Goal: Navigation & Orientation: Find specific page/section

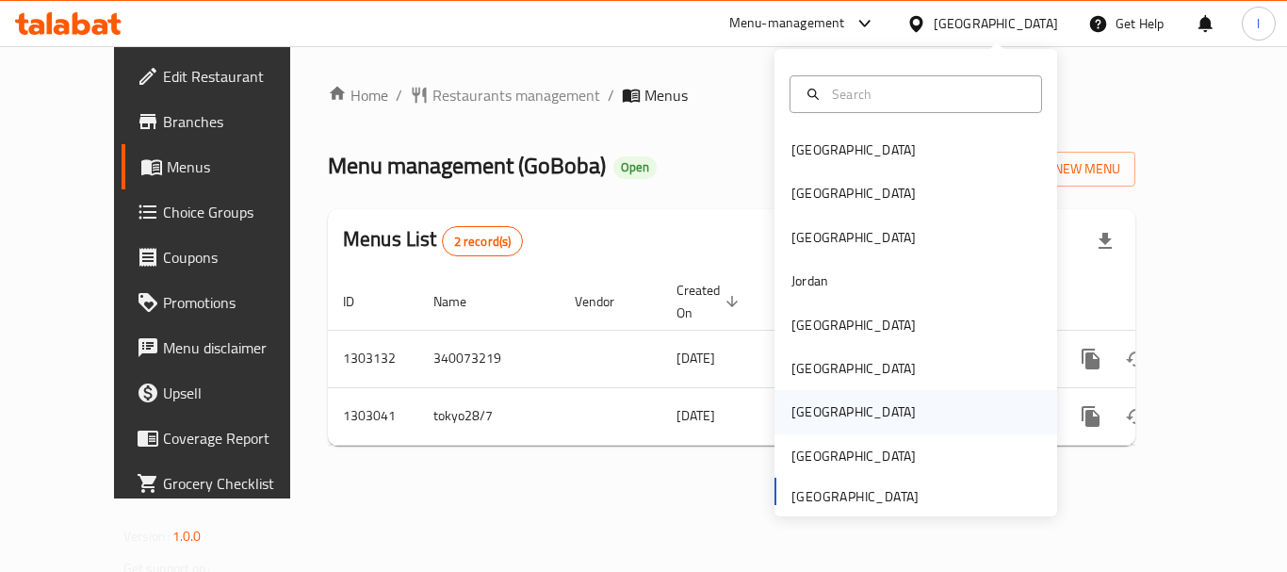
click at [863, 408] on div "Qatar" at bounding box center [916, 411] width 283 height 43
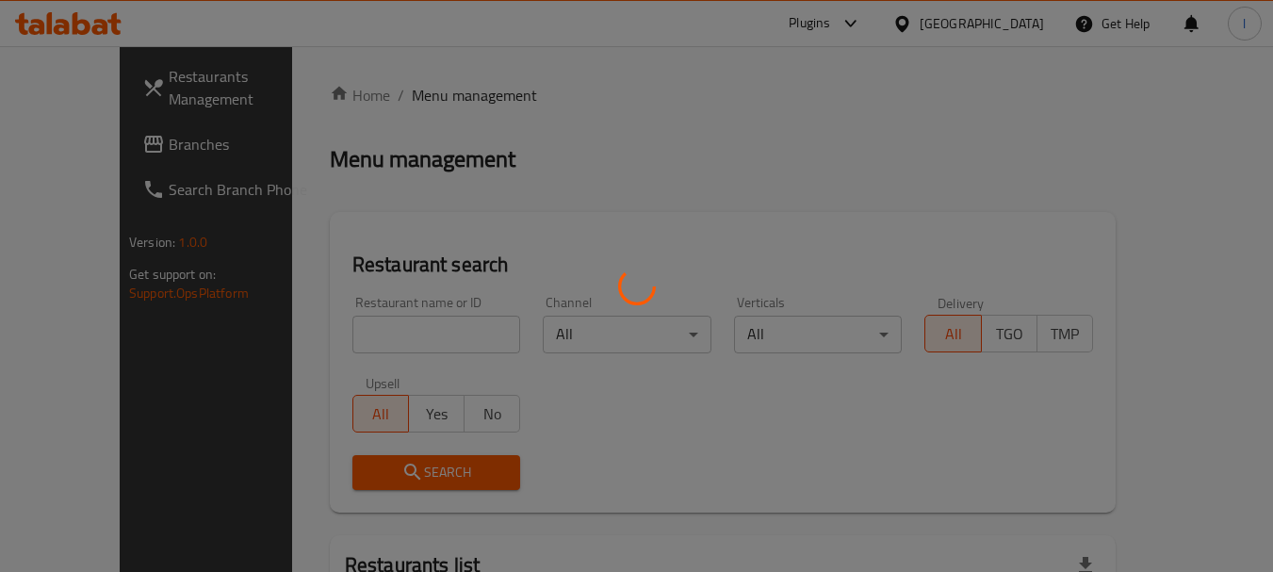
click at [90, 151] on div at bounding box center [636, 286] width 1273 height 572
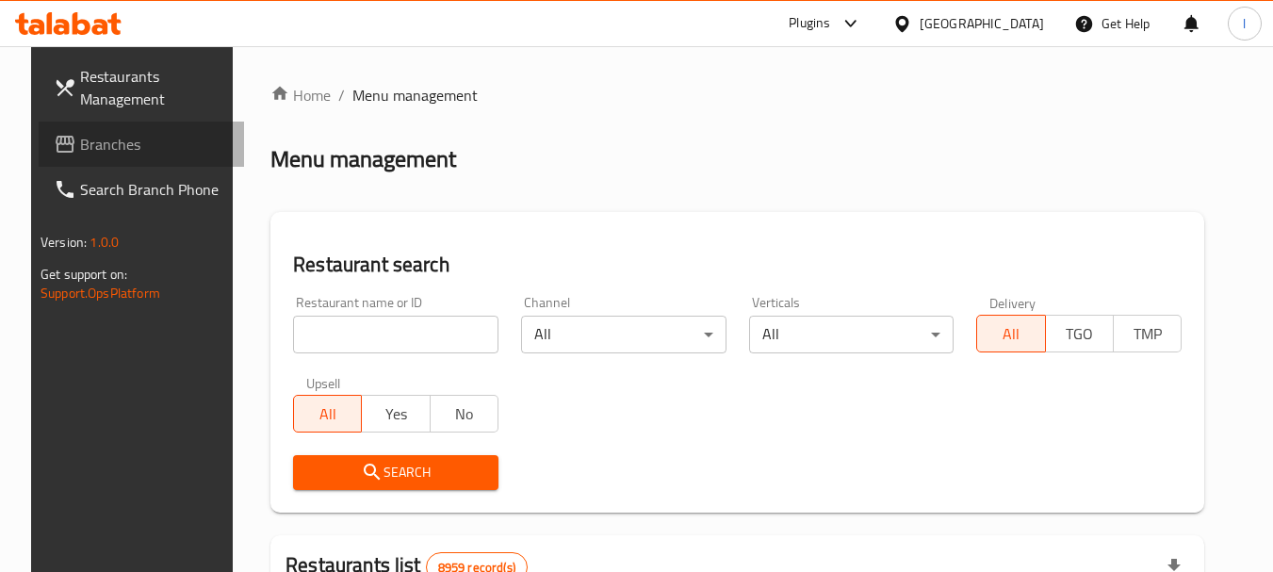
click at [98, 143] on span "Branches" at bounding box center [154, 144] width 149 height 23
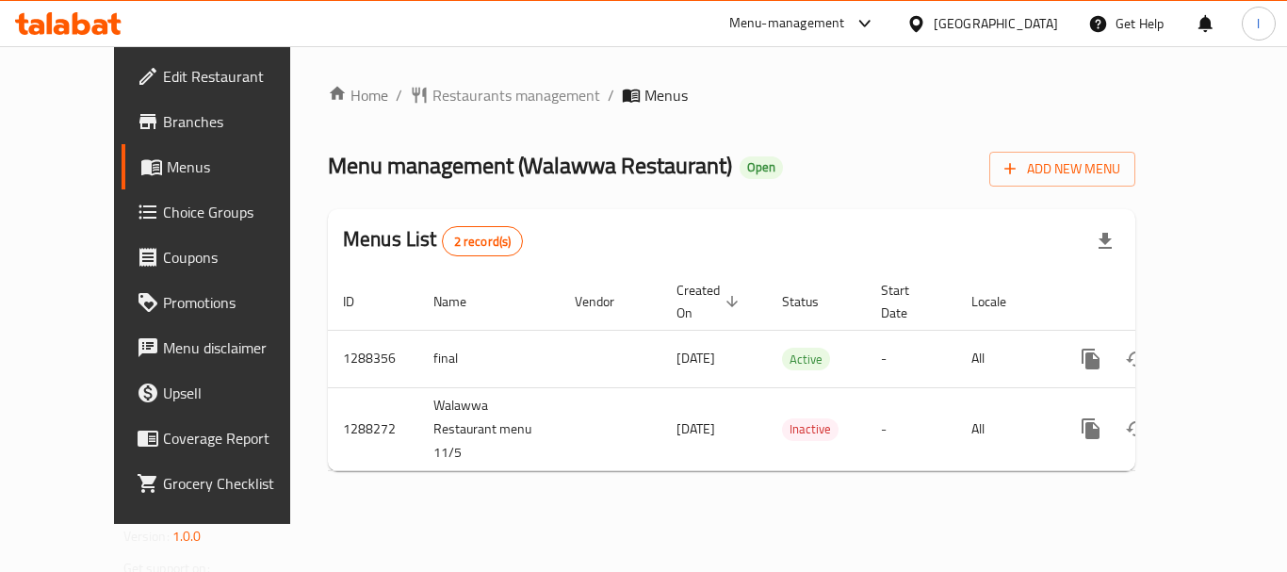
click at [845, 26] on div "Menu-management" at bounding box center [787, 23] width 116 height 23
click at [816, 156] on div "Restaurant-Management" at bounding box center [776, 164] width 148 height 21
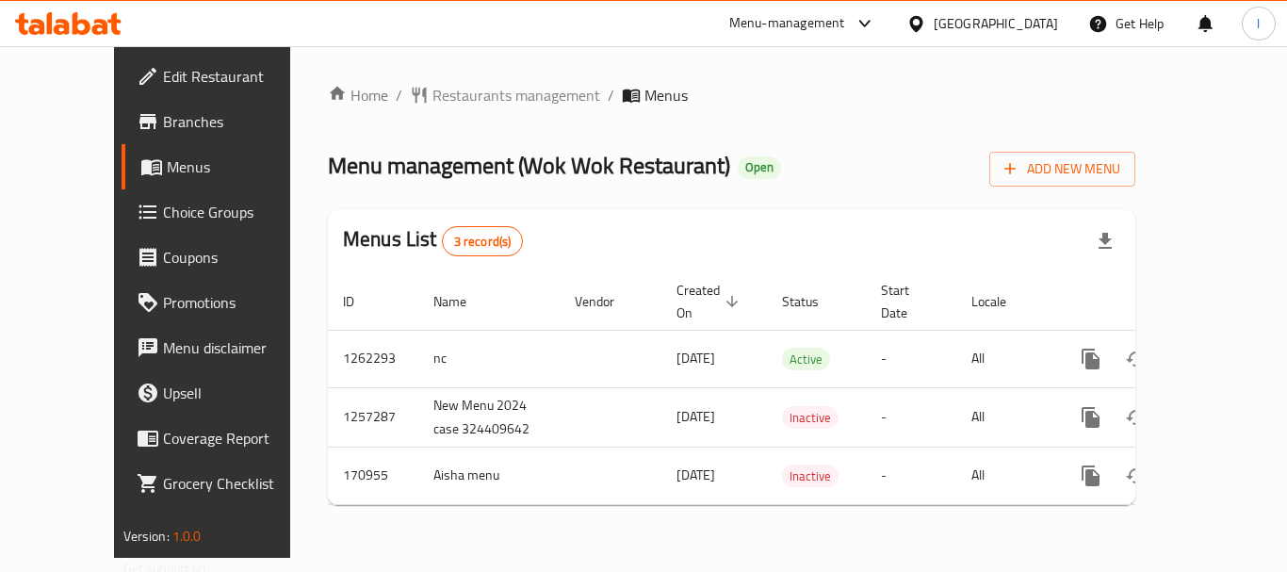
click at [163, 114] on span "Branches" at bounding box center [238, 121] width 151 height 23
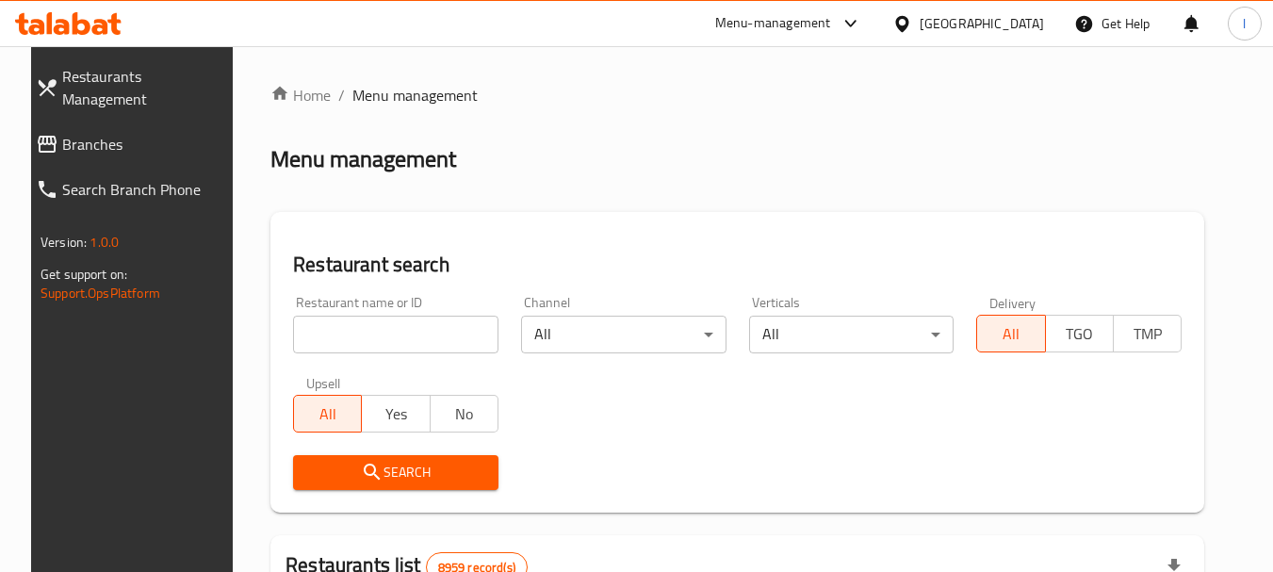
click at [65, 133] on span "Branches" at bounding box center [145, 144] width 167 height 23
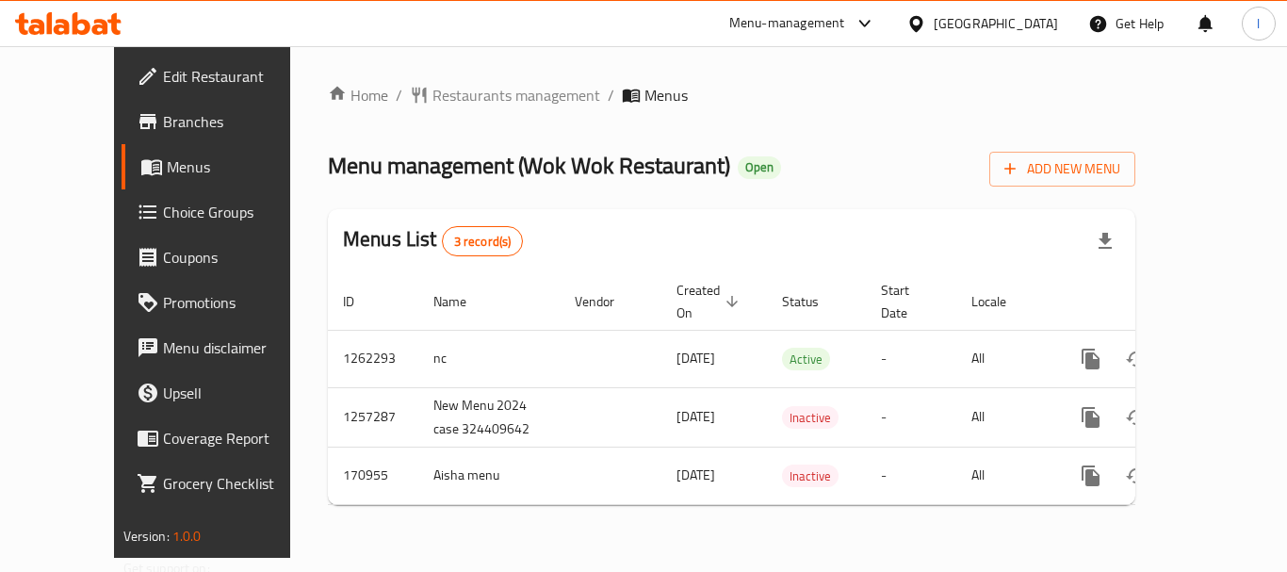
click at [926, 22] on icon at bounding box center [917, 24] width 20 height 20
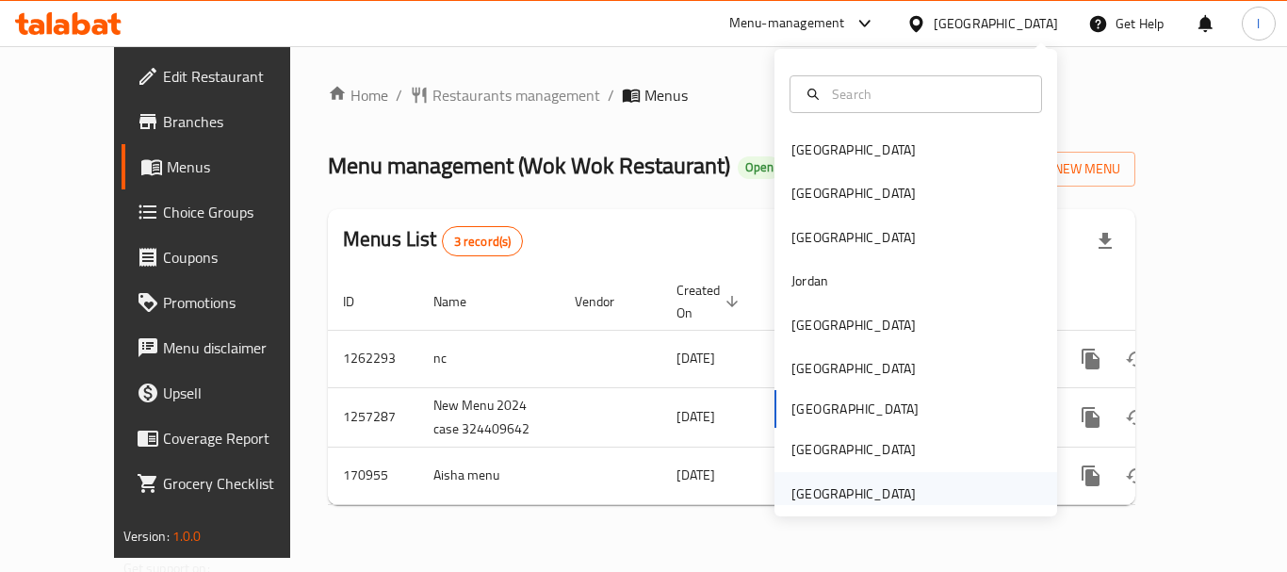
click at [872, 493] on div "[GEOGRAPHIC_DATA]" at bounding box center [854, 493] width 124 height 21
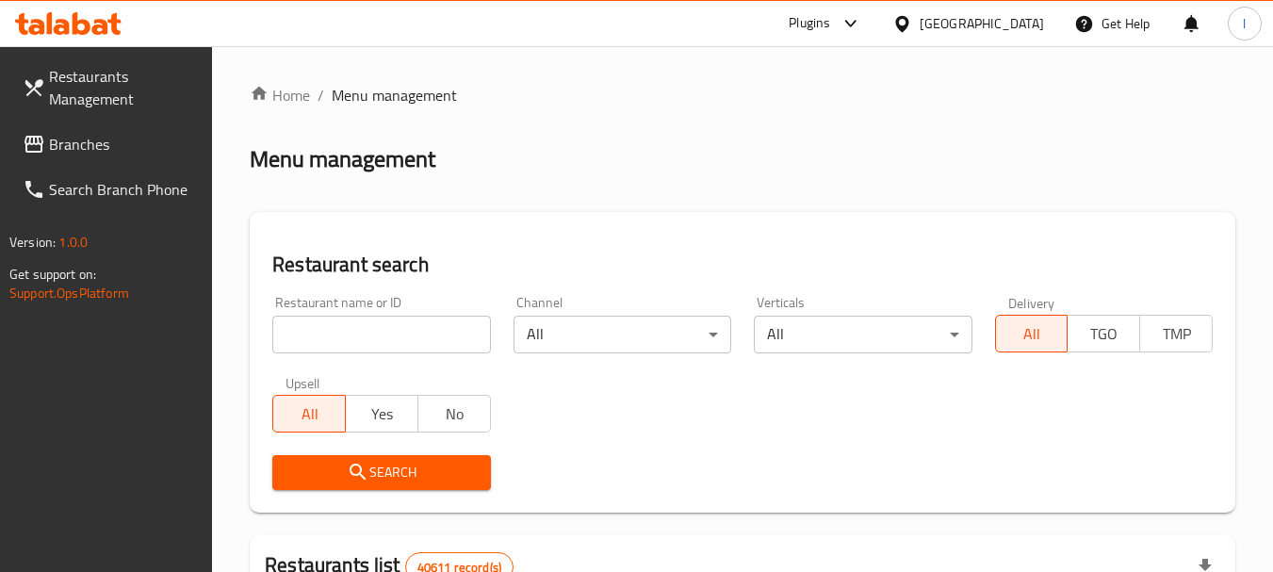
click at [56, 144] on span "Branches" at bounding box center [123, 144] width 149 height 23
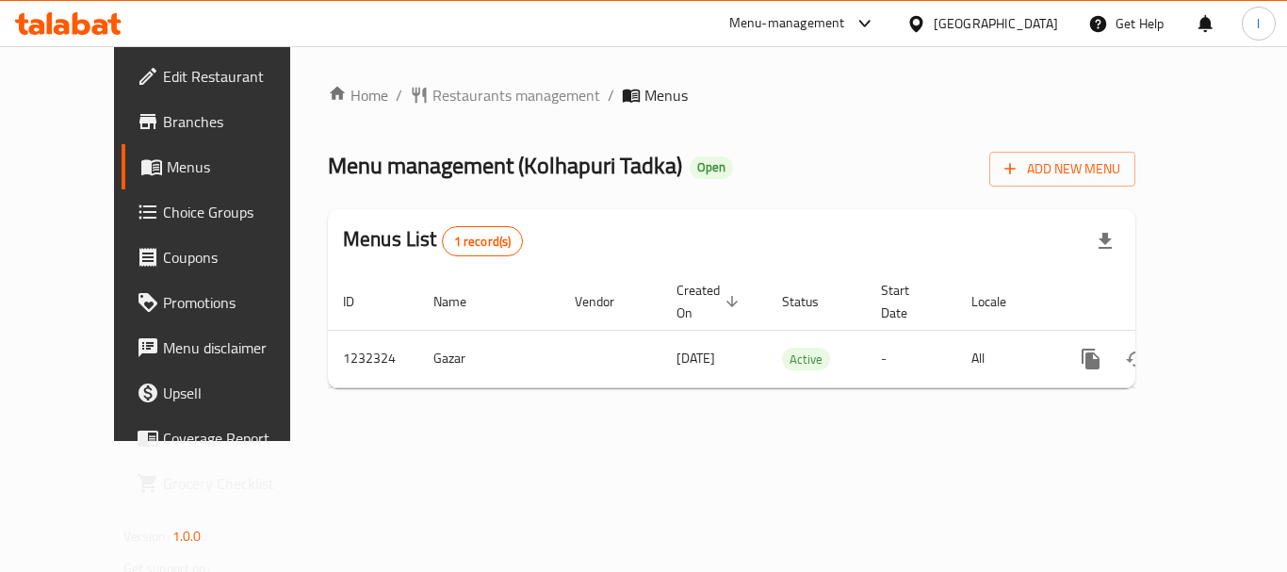
click at [1007, 22] on div "[GEOGRAPHIC_DATA]" at bounding box center [996, 23] width 124 height 21
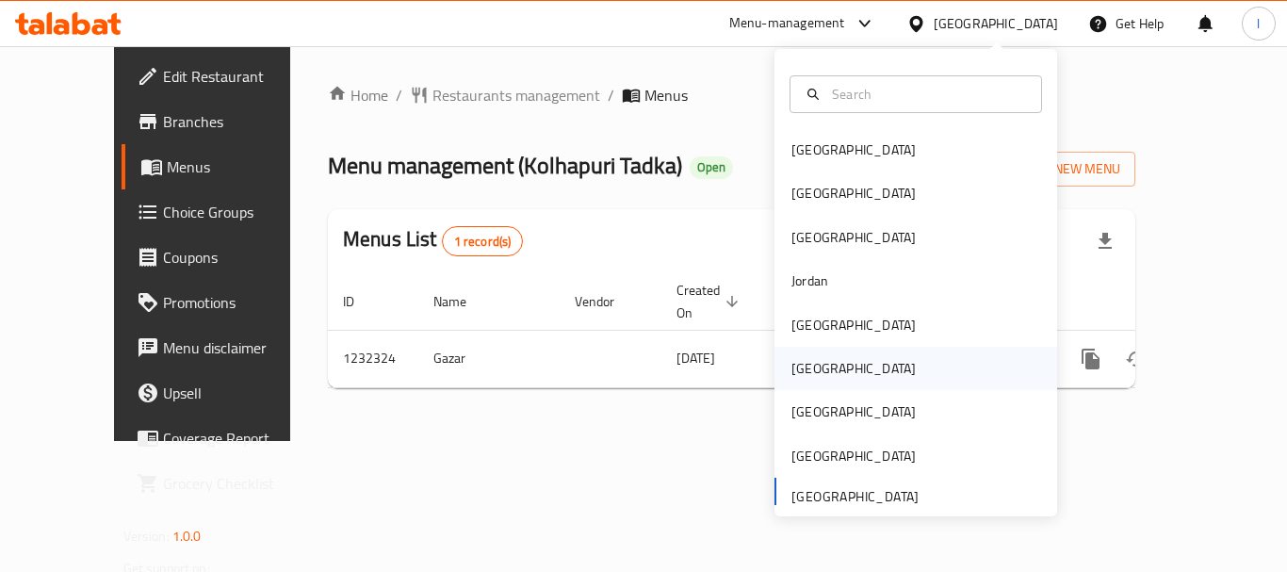
click at [863, 371] on div "[GEOGRAPHIC_DATA]" at bounding box center [916, 368] width 283 height 43
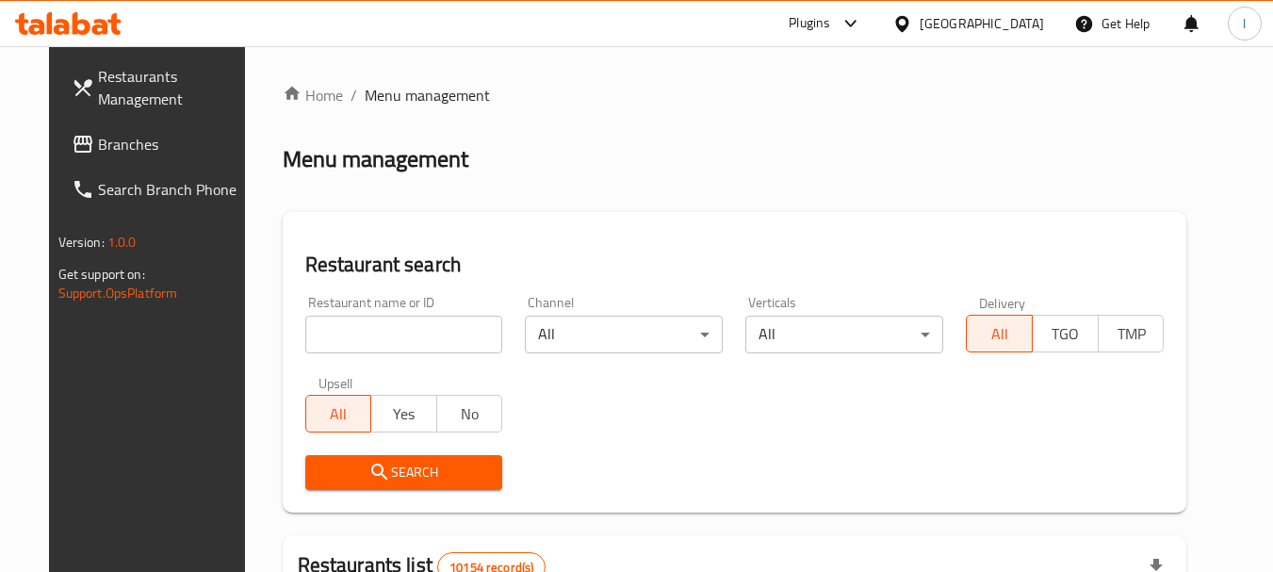
click at [98, 133] on span "Branches" at bounding box center [172, 144] width 149 height 23
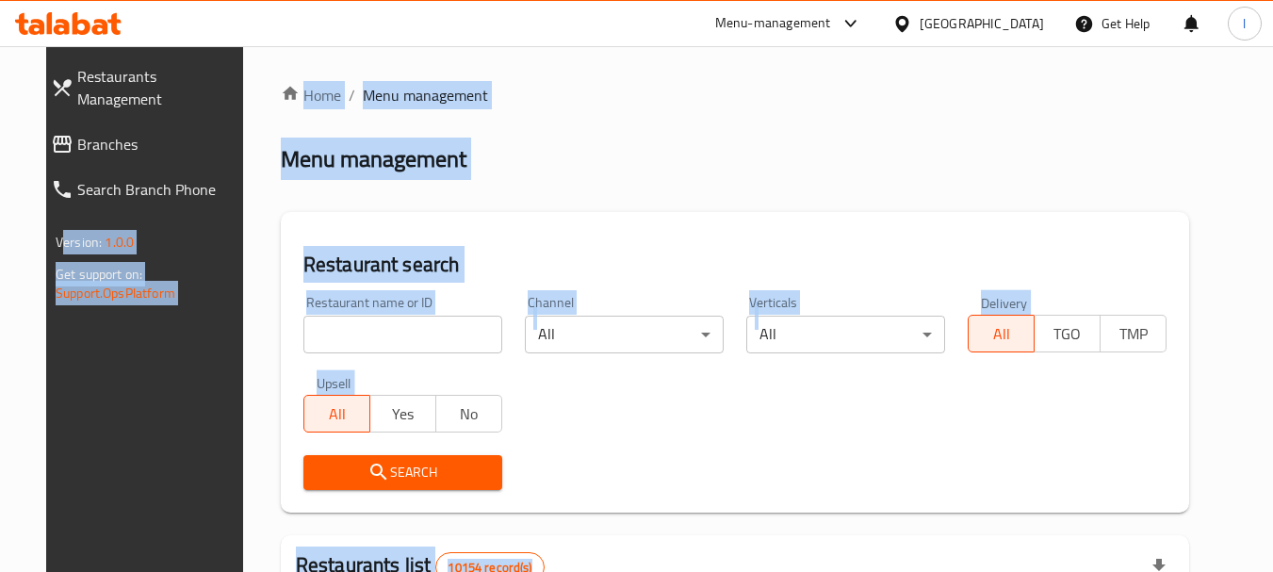
click at [65, 122] on link "Branches" at bounding box center [147, 144] width 223 height 45
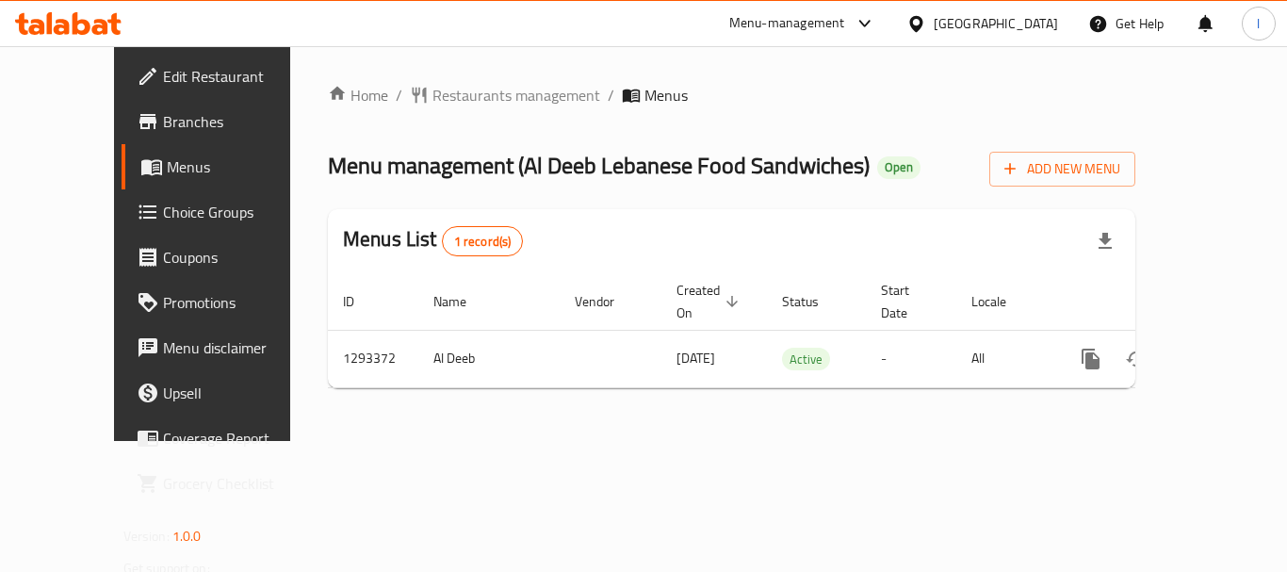
click at [934, 17] on div at bounding box center [920, 23] width 27 height 21
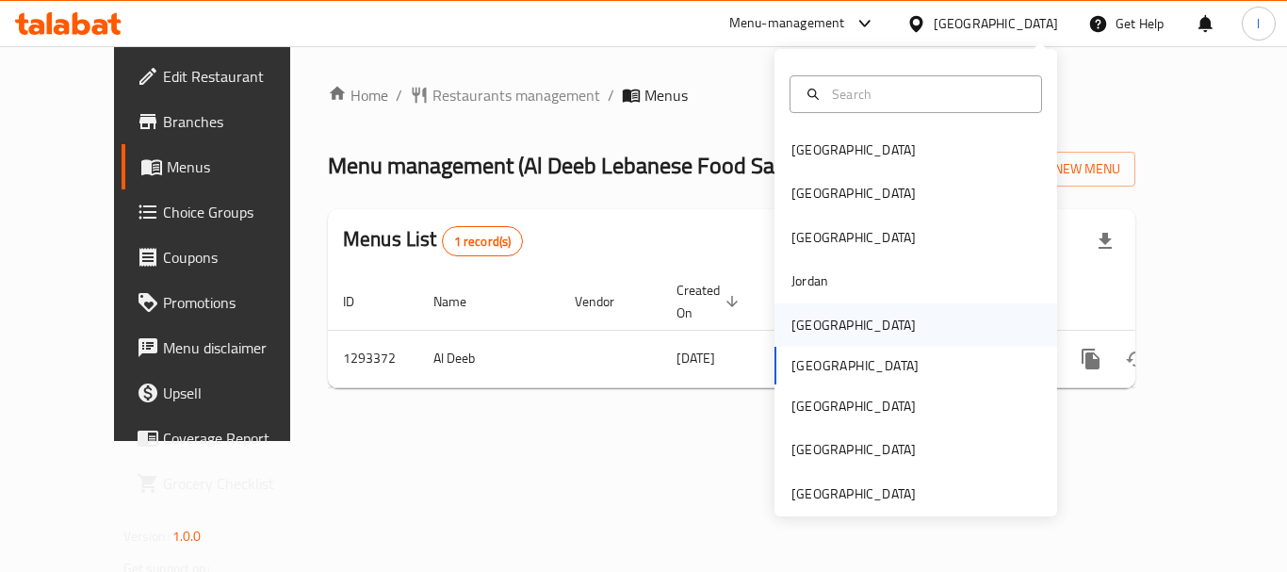
click at [802, 319] on div "[GEOGRAPHIC_DATA]" at bounding box center [854, 325] width 124 height 21
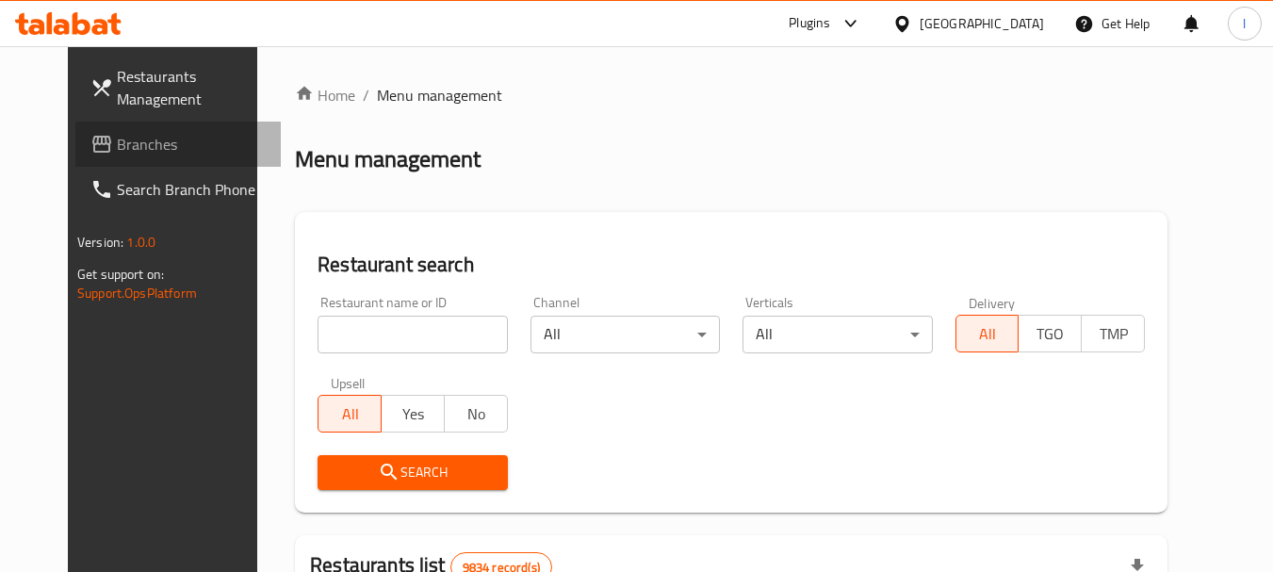
click at [117, 141] on span "Branches" at bounding box center [191, 144] width 149 height 23
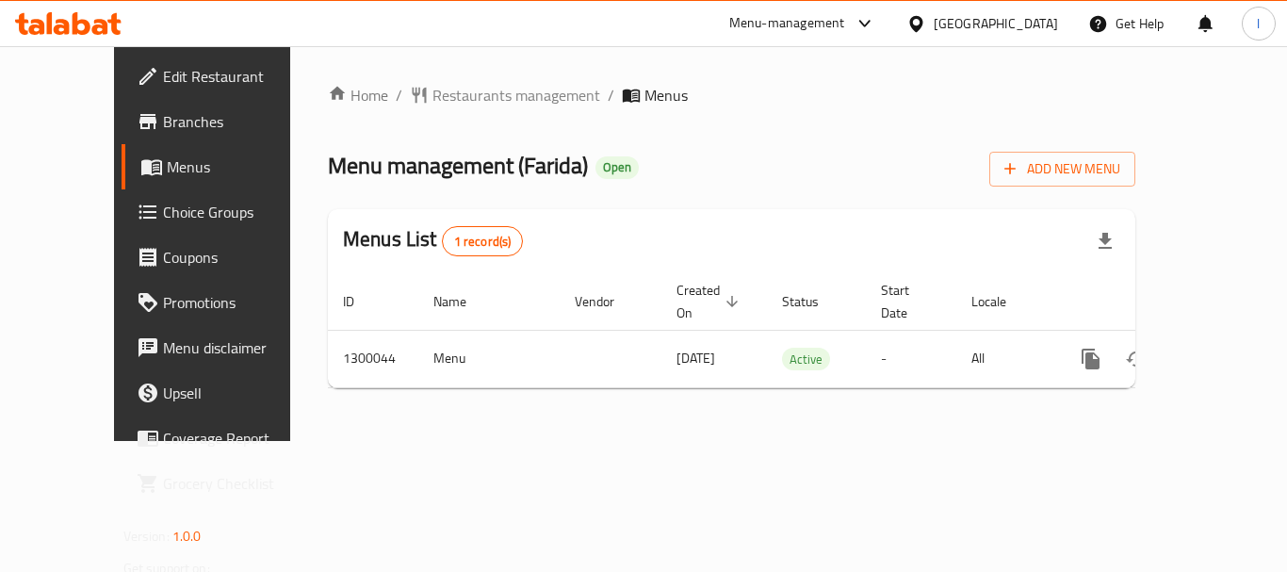
click at [1024, 19] on div "[GEOGRAPHIC_DATA]" at bounding box center [996, 23] width 124 height 21
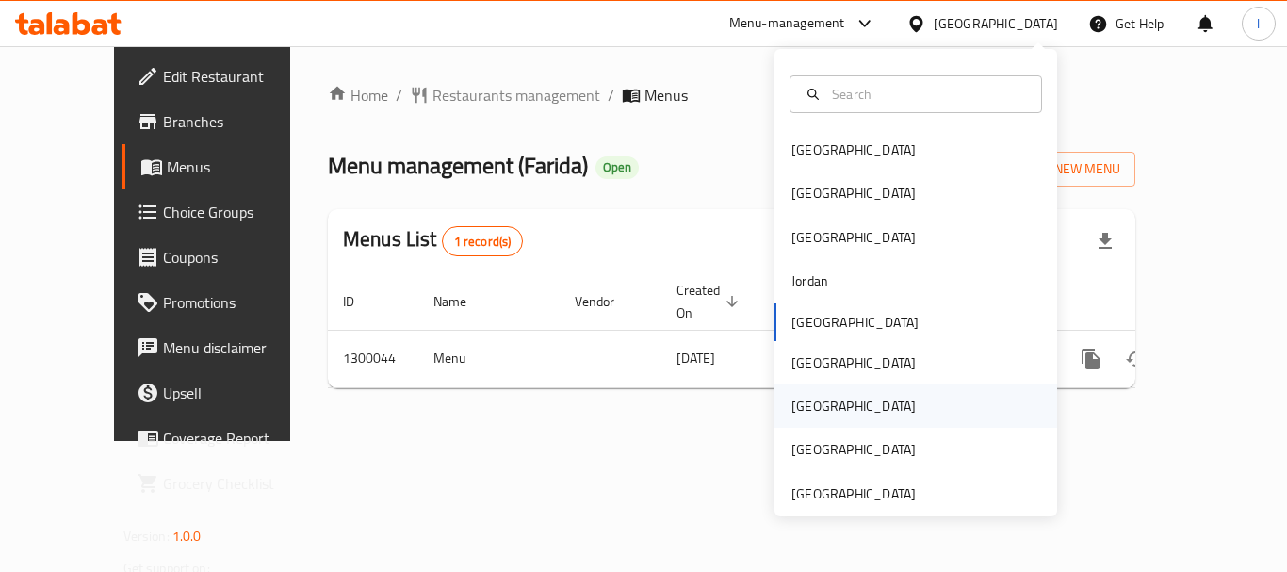
click at [827, 405] on div "[GEOGRAPHIC_DATA]" at bounding box center [916, 406] width 283 height 43
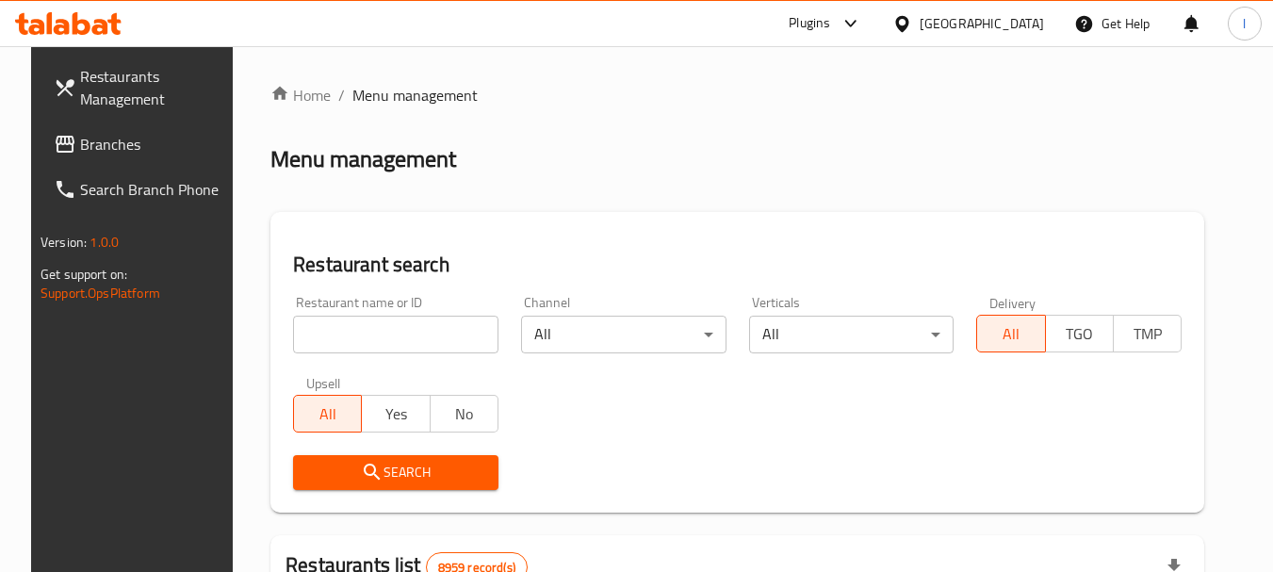
click at [80, 144] on span "Branches" at bounding box center [154, 144] width 149 height 23
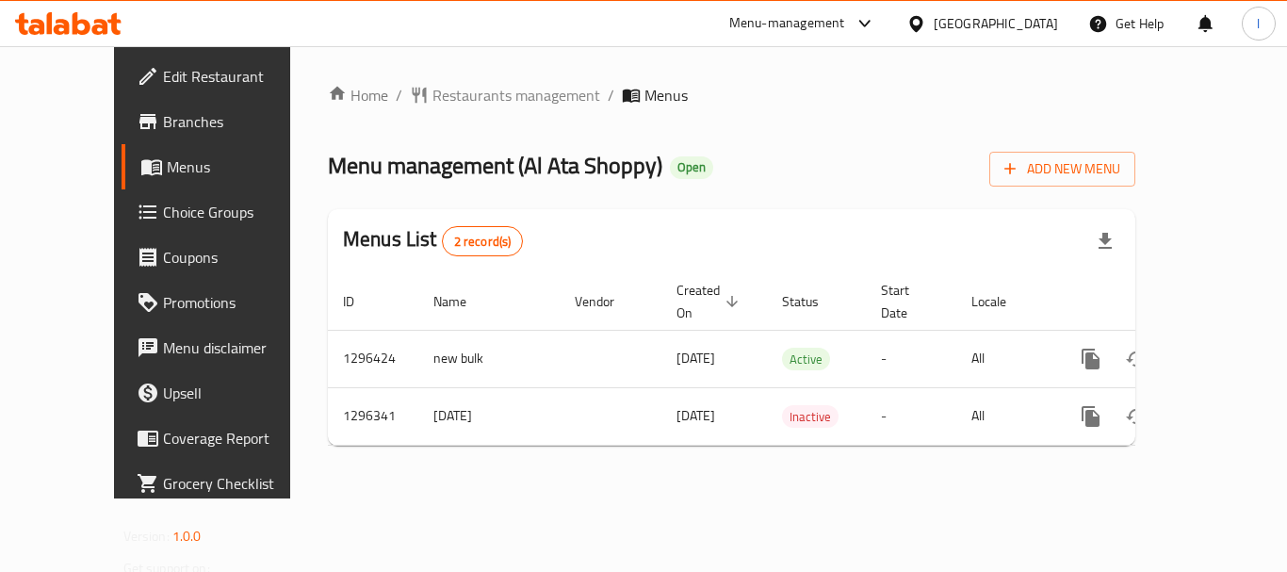
click at [934, 18] on div at bounding box center [920, 23] width 27 height 21
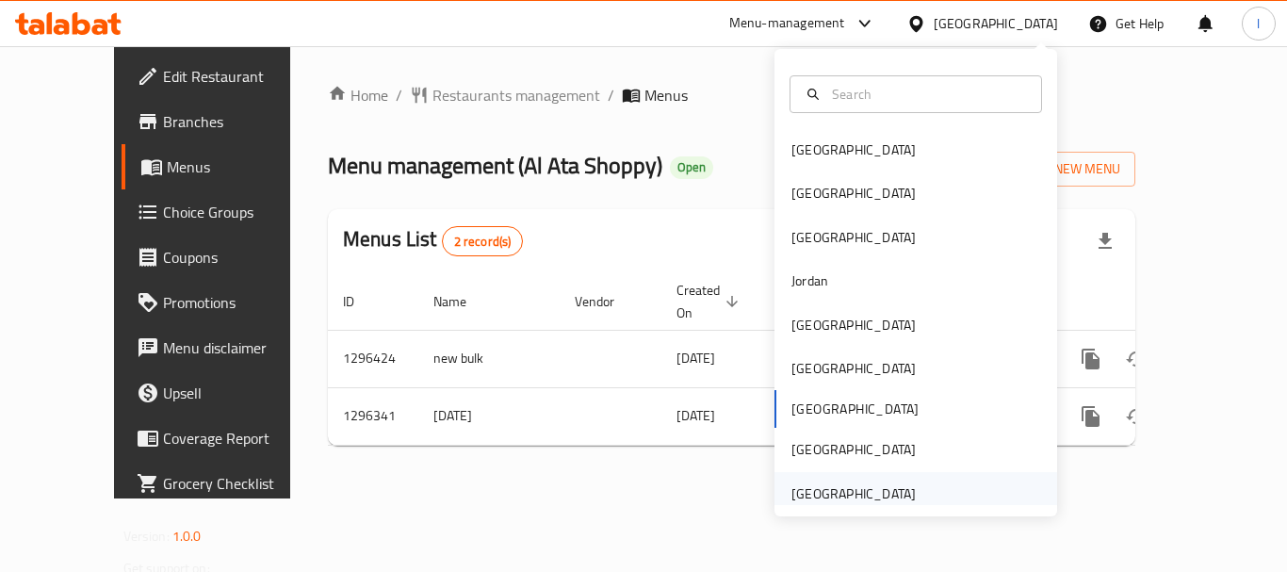
click at [855, 488] on div "[GEOGRAPHIC_DATA]" at bounding box center [854, 493] width 124 height 21
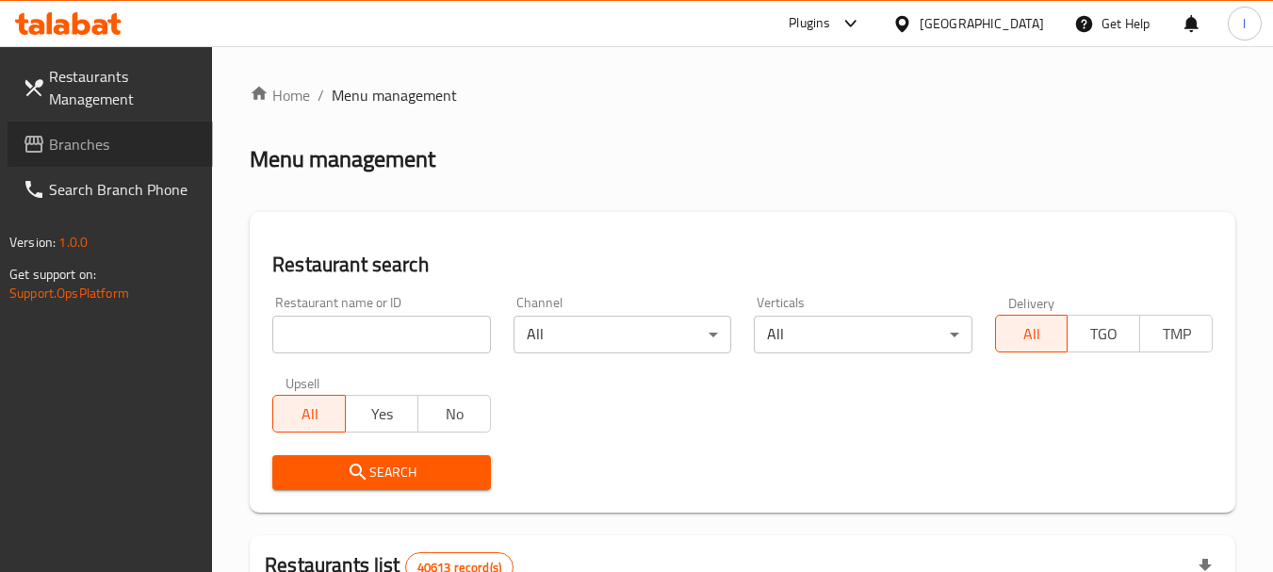
click at [74, 147] on span "Branches" at bounding box center [123, 144] width 149 height 23
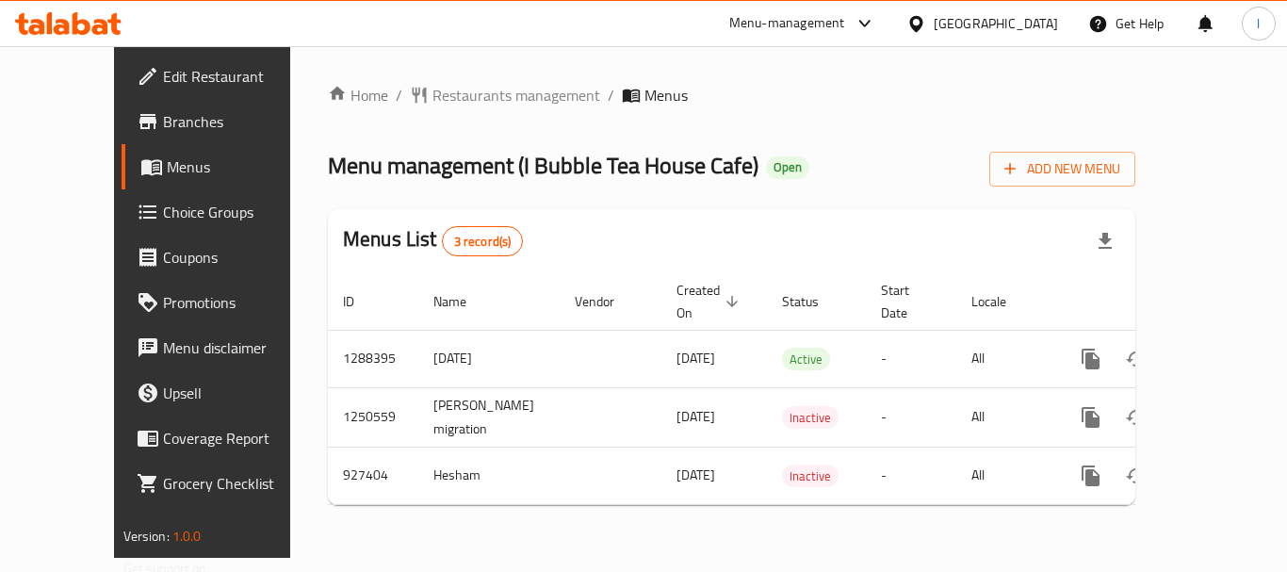
click at [832, 21] on div "Menu-management" at bounding box center [787, 23] width 116 height 23
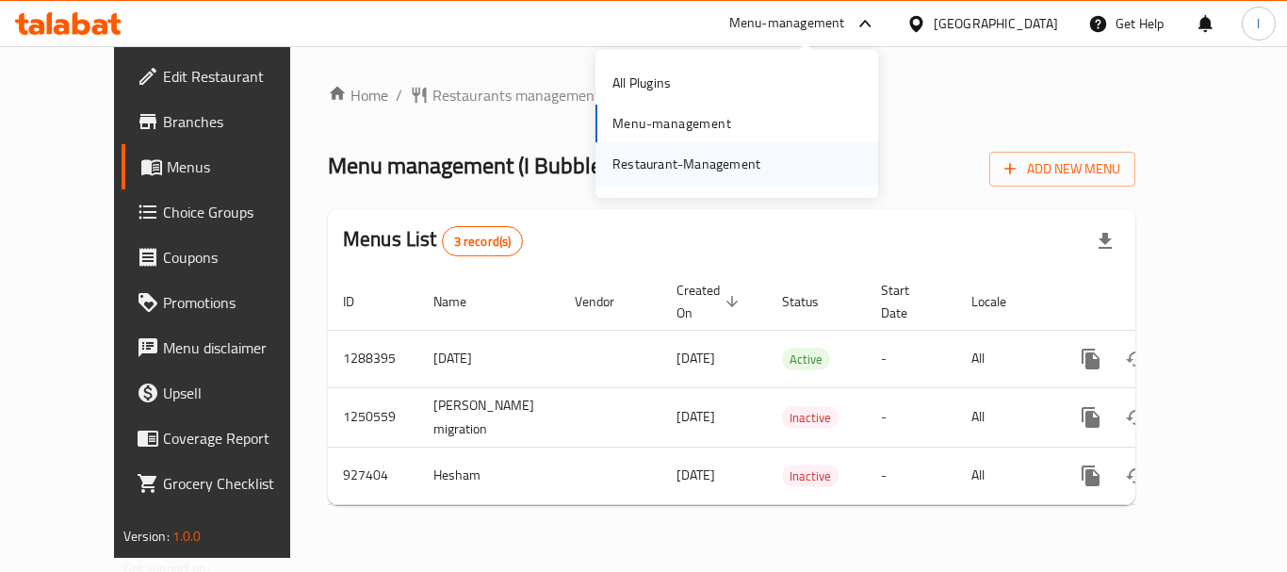
click at [729, 150] on div "Restaurant-Management" at bounding box center [687, 163] width 178 height 43
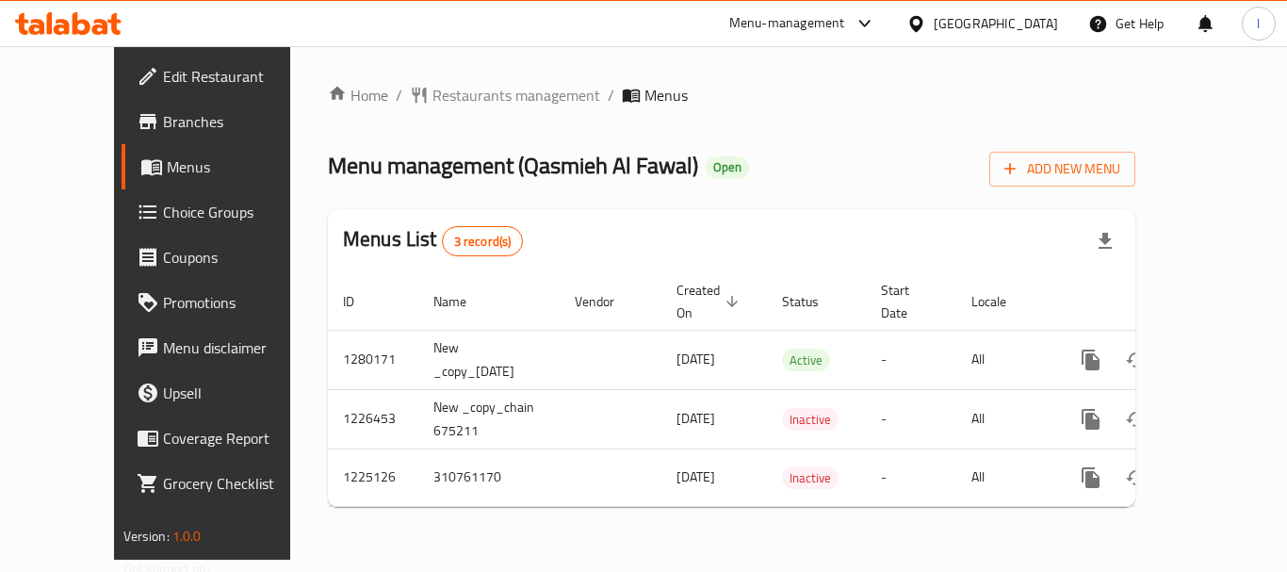
click at [1024, 20] on div "[GEOGRAPHIC_DATA]" at bounding box center [996, 23] width 124 height 21
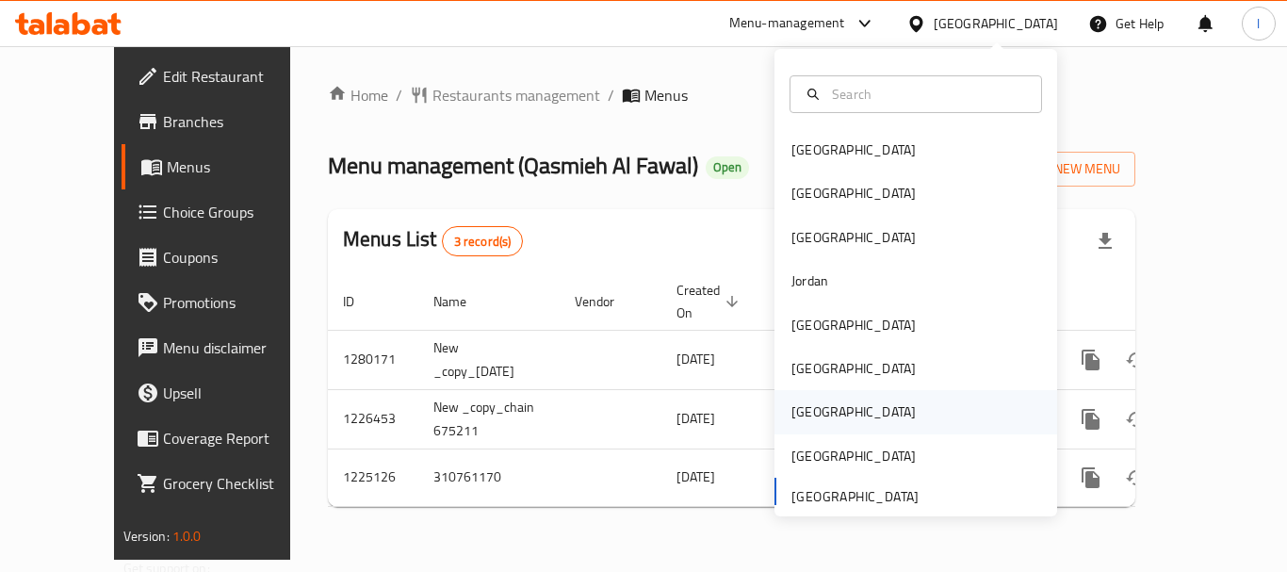
click at [810, 418] on div "[GEOGRAPHIC_DATA]" at bounding box center [854, 411] width 124 height 21
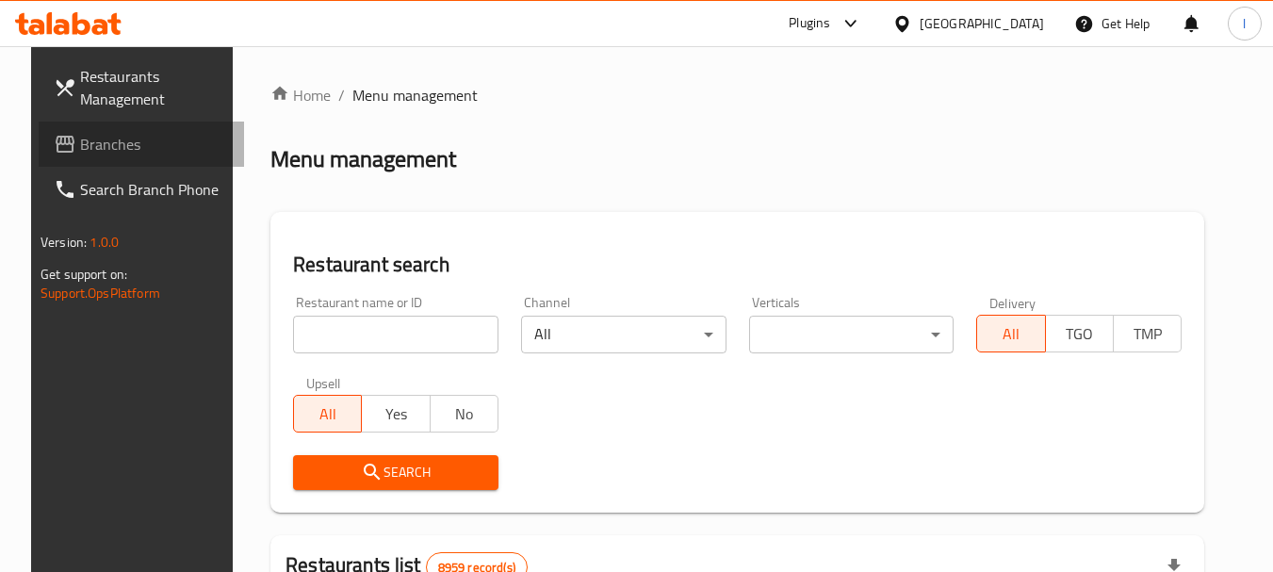
click at [80, 144] on span "Branches" at bounding box center [154, 144] width 149 height 23
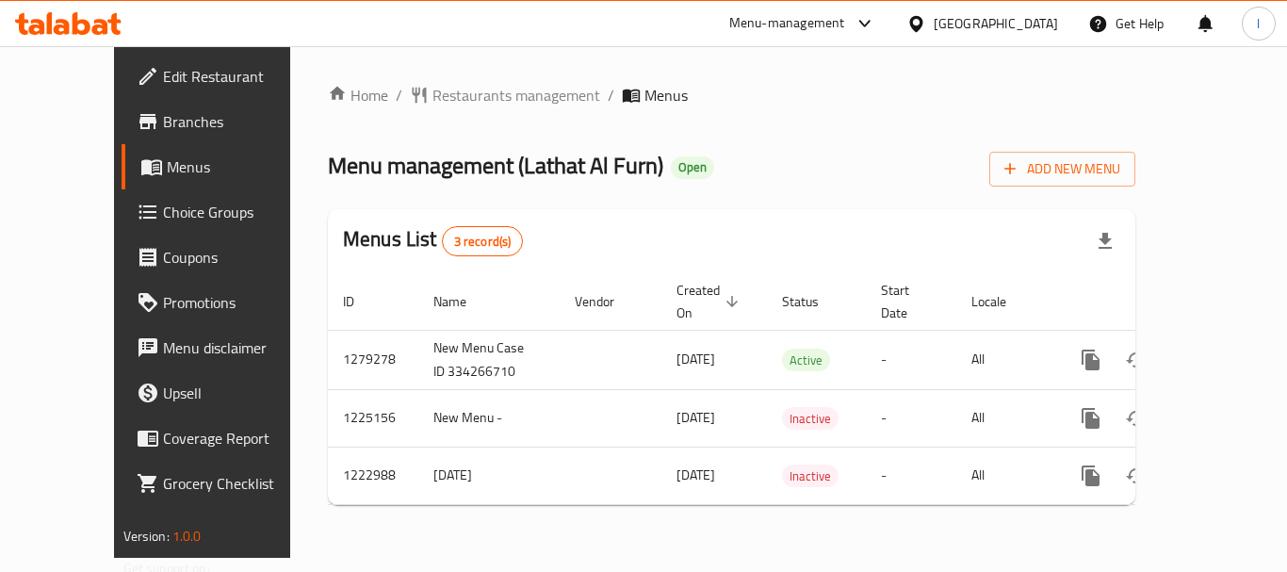
click at [1038, 27] on div "[GEOGRAPHIC_DATA]" at bounding box center [996, 23] width 124 height 21
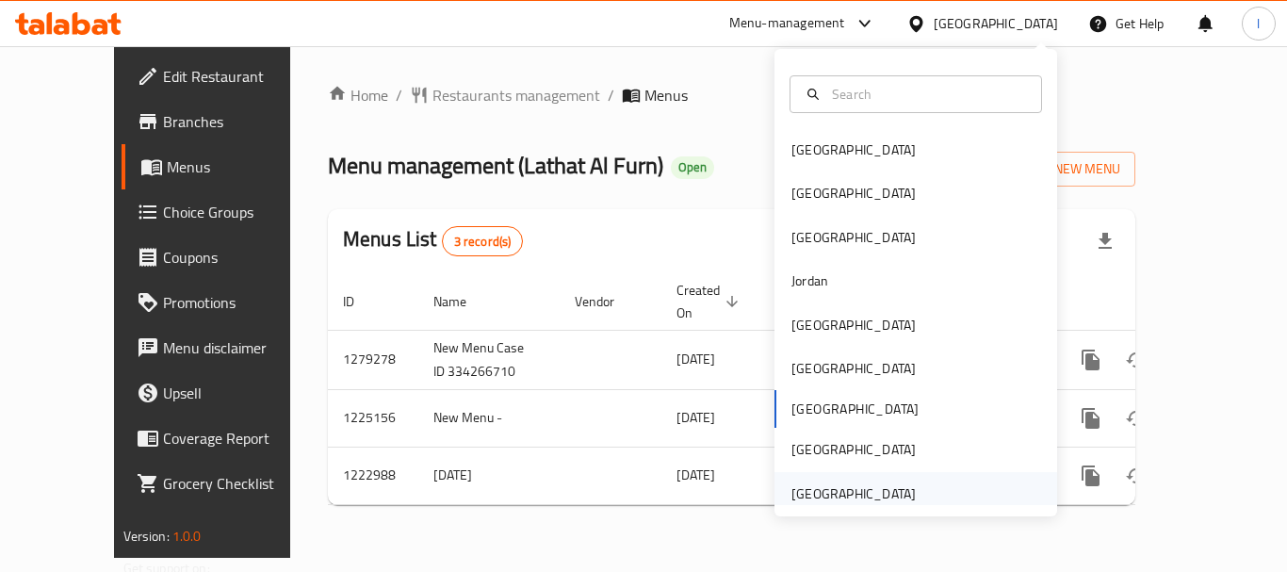
click at [951, 495] on div "[GEOGRAPHIC_DATA]" at bounding box center [916, 493] width 283 height 43
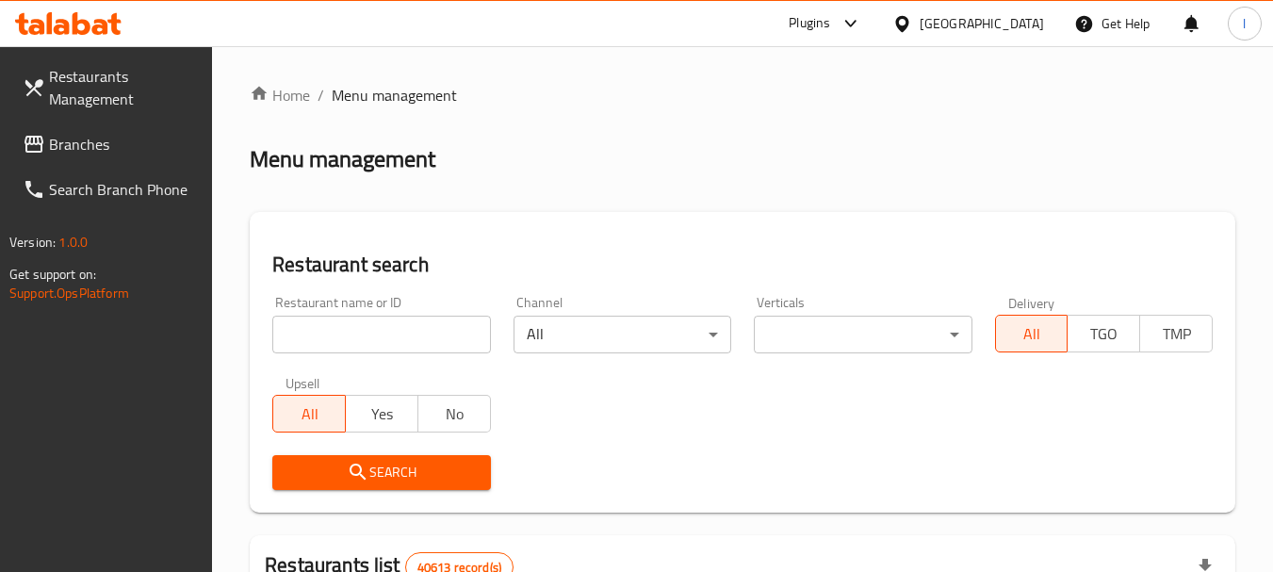
click at [101, 152] on span "Branches" at bounding box center [123, 144] width 149 height 23
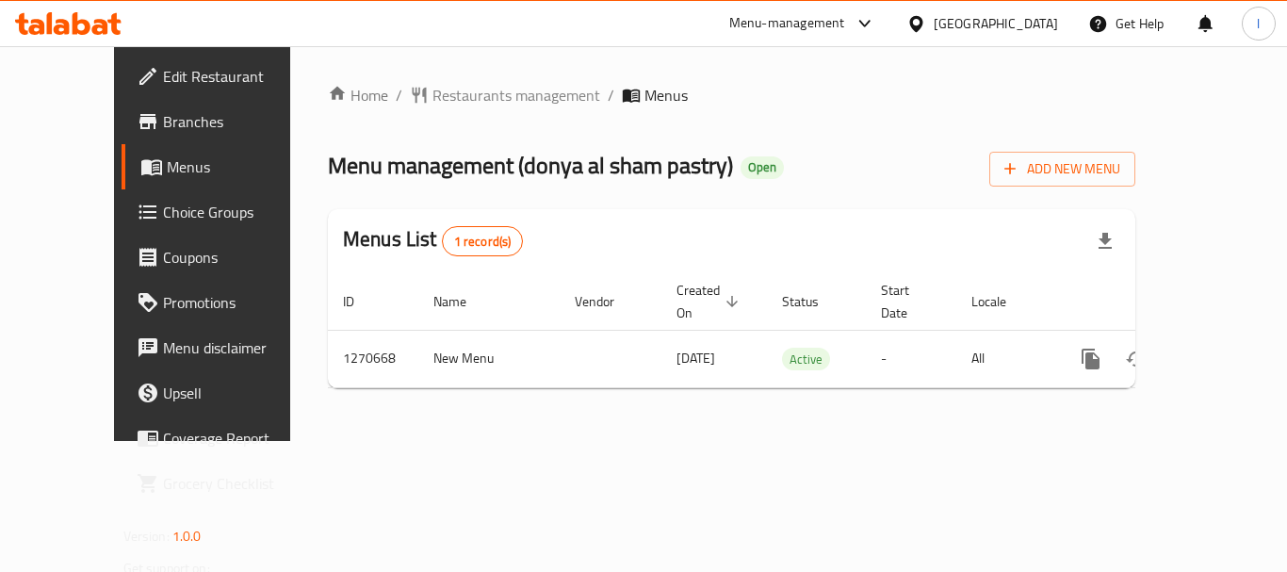
click at [770, 21] on div "Menu-management" at bounding box center [787, 23] width 116 height 23
click at [715, 156] on div "Restaurant-Management" at bounding box center [687, 164] width 148 height 21
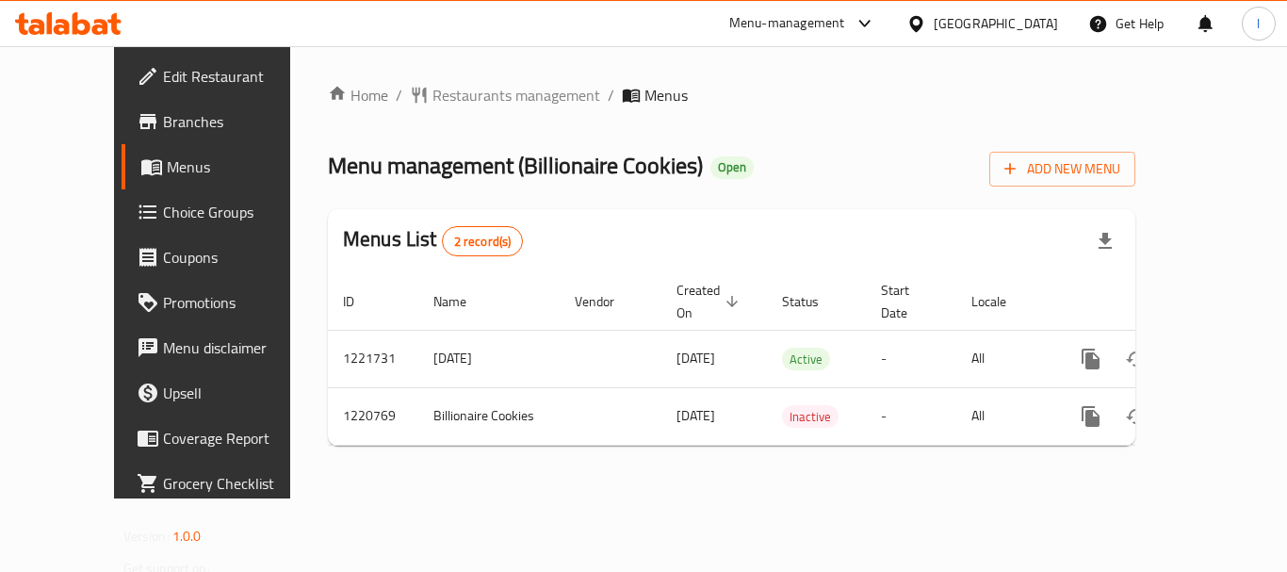
click at [805, 16] on div "Menu-management" at bounding box center [787, 23] width 116 height 23
click at [713, 164] on div "Restaurant-Management" at bounding box center [687, 164] width 148 height 21
click at [433, 94] on span "Restaurants management" at bounding box center [517, 95] width 168 height 23
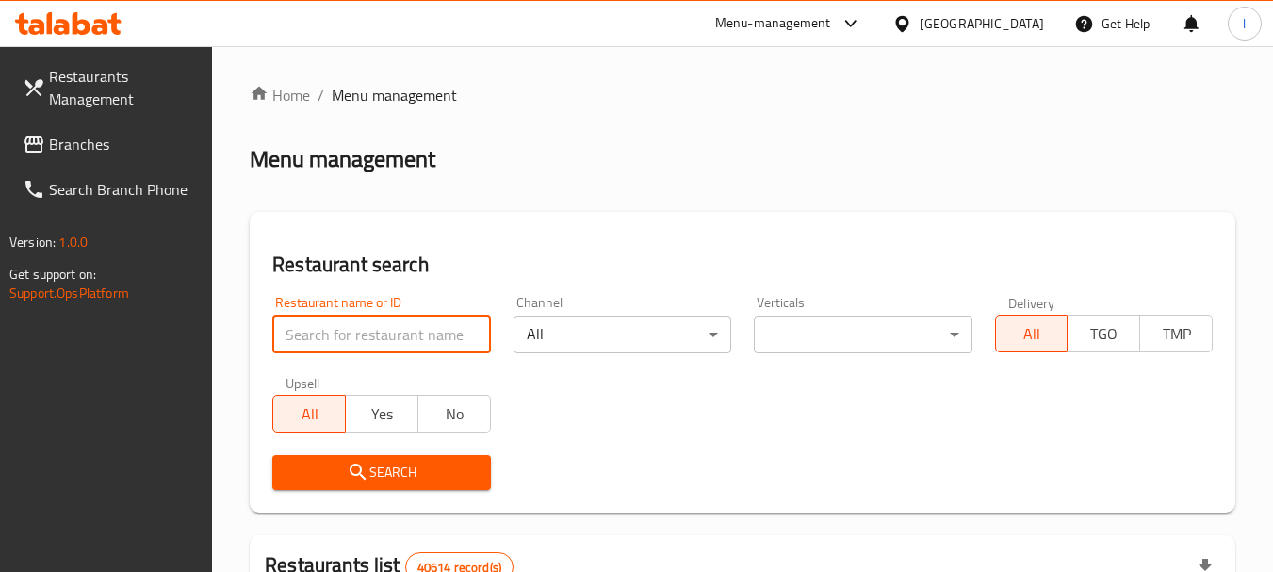
click at [318, 338] on input "search" at bounding box center [381, 335] width 218 height 38
paste input "703322"
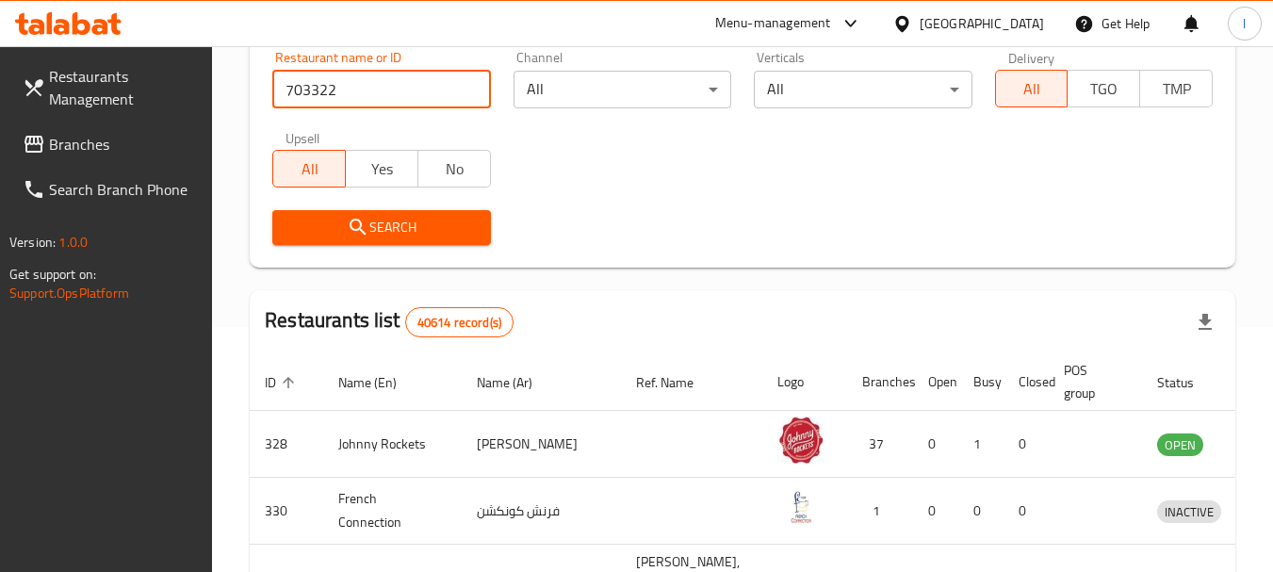
scroll to position [94, 0]
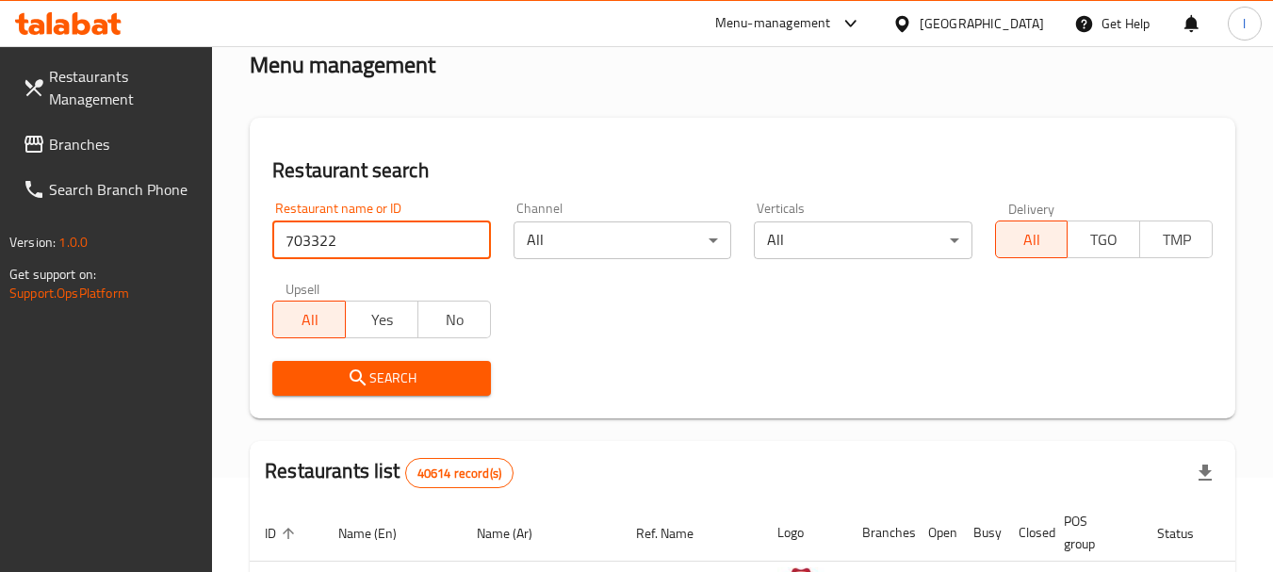
type input "703322"
click at [411, 381] on span "Search" at bounding box center [381, 379] width 188 height 24
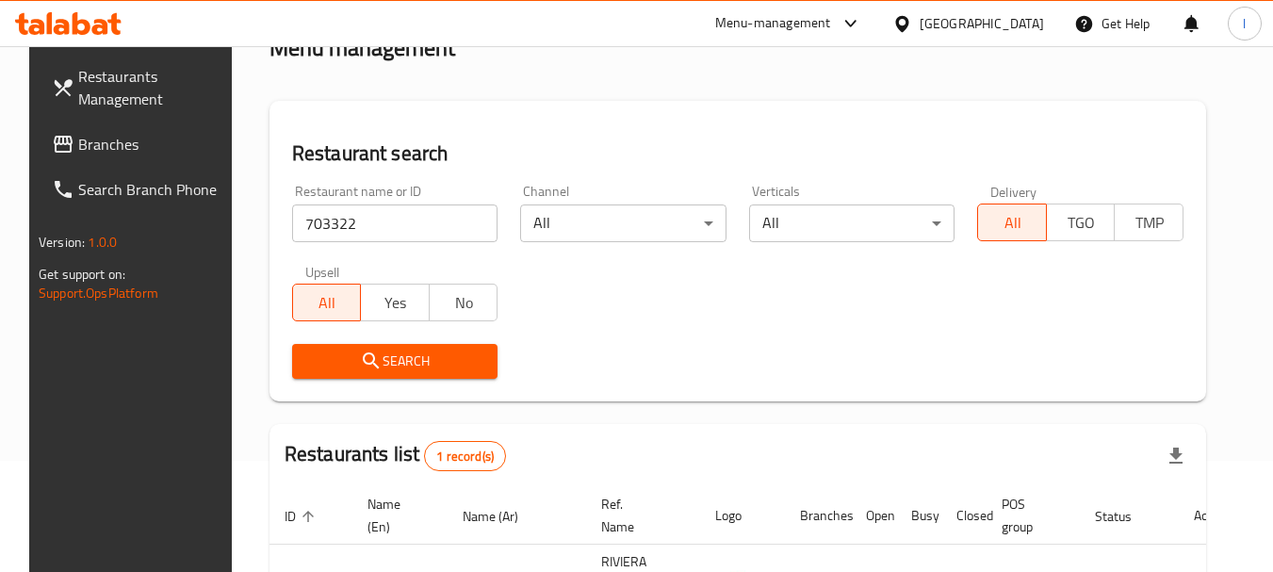
scroll to position [0, 0]
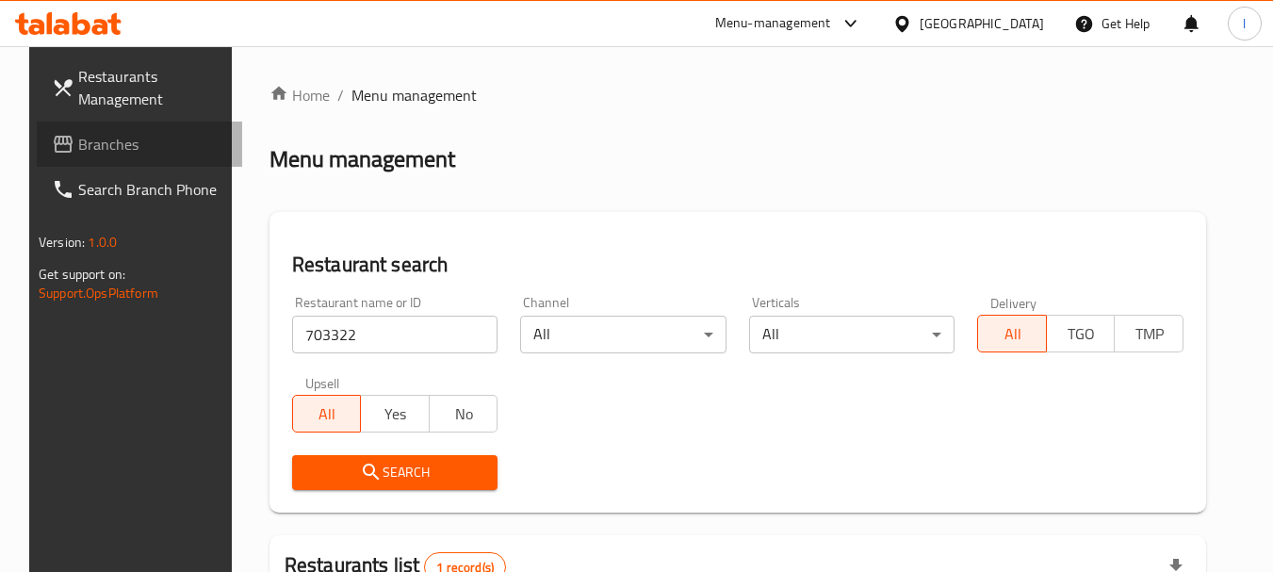
click at [93, 135] on span "Branches" at bounding box center [152, 144] width 149 height 23
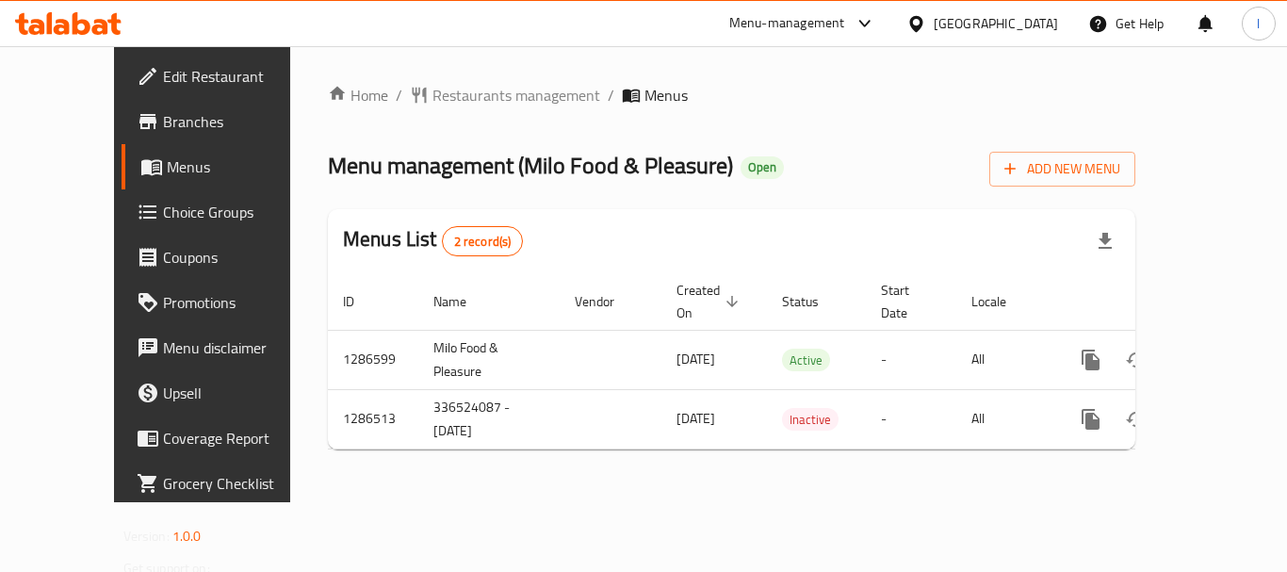
click at [964, 28] on div "[GEOGRAPHIC_DATA]" at bounding box center [996, 23] width 124 height 21
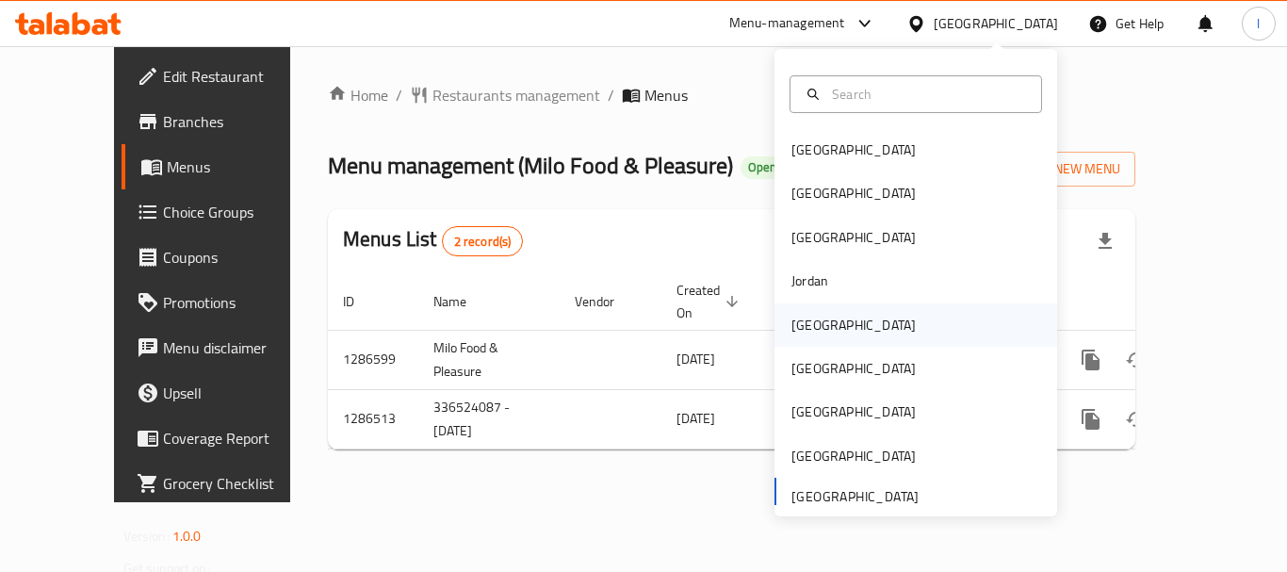
click at [799, 306] on div "[GEOGRAPHIC_DATA]" at bounding box center [854, 324] width 155 height 43
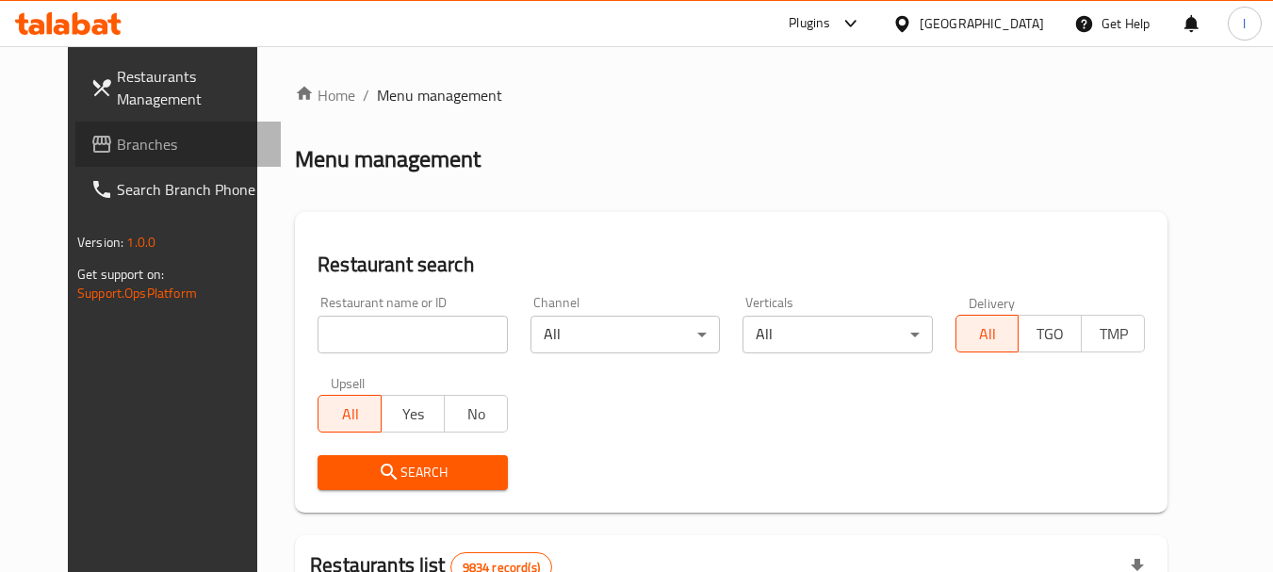
click at [117, 139] on span "Branches" at bounding box center [191, 144] width 149 height 23
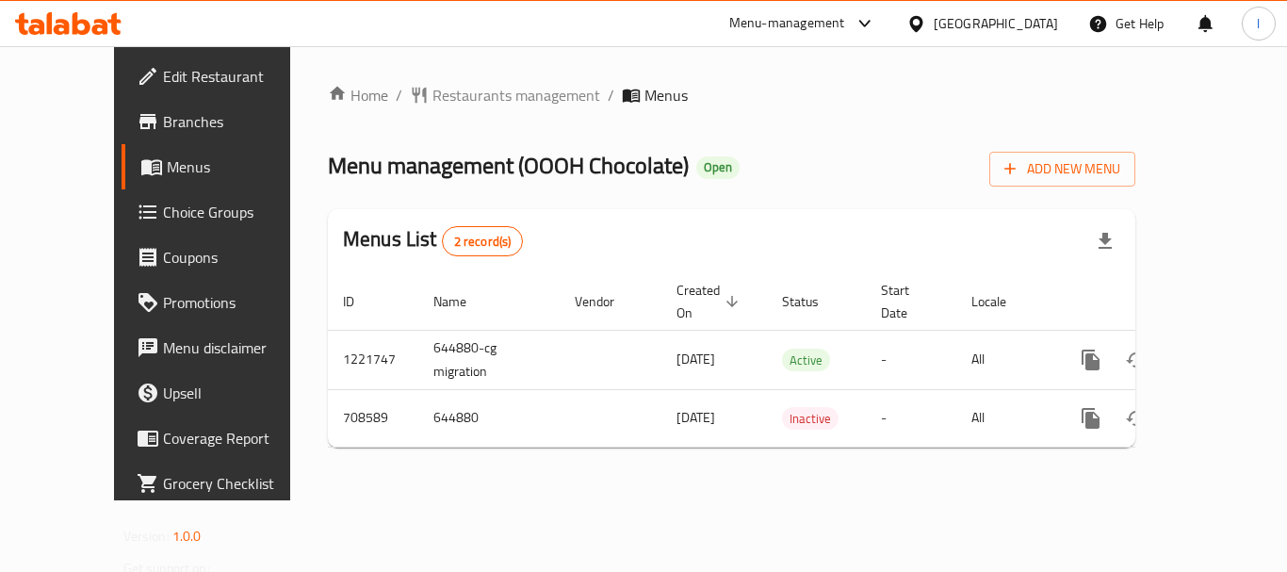
click at [1018, 8] on div "Kuwait" at bounding box center [983, 23] width 182 height 45
click at [934, 22] on div at bounding box center [920, 23] width 27 height 21
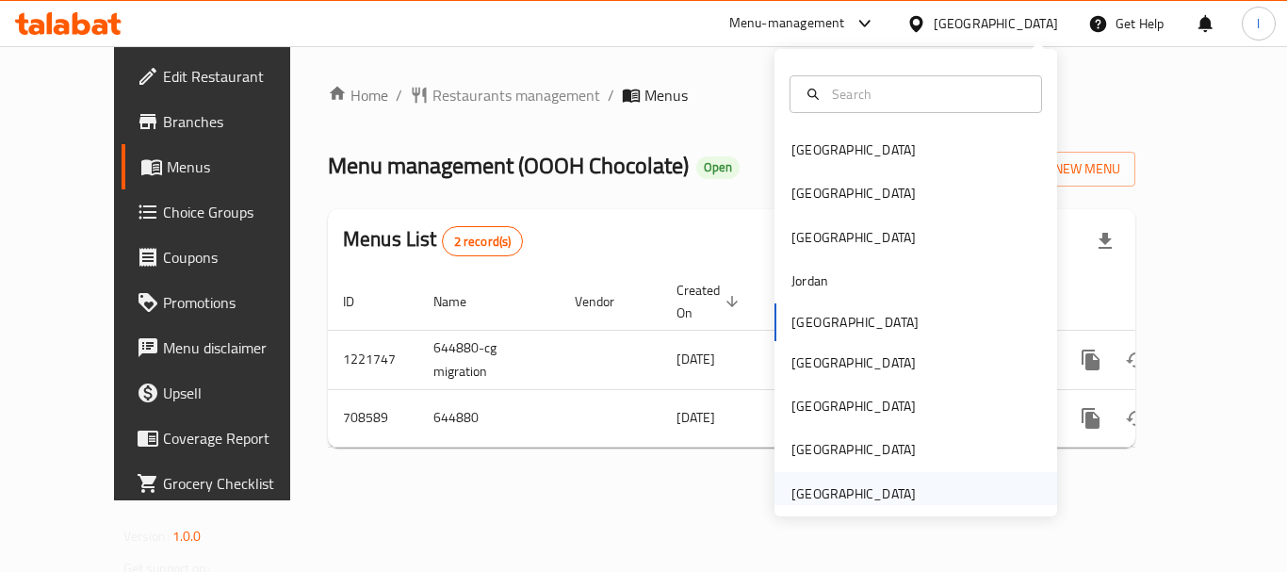
click at [892, 499] on div "[GEOGRAPHIC_DATA]" at bounding box center [854, 493] width 124 height 21
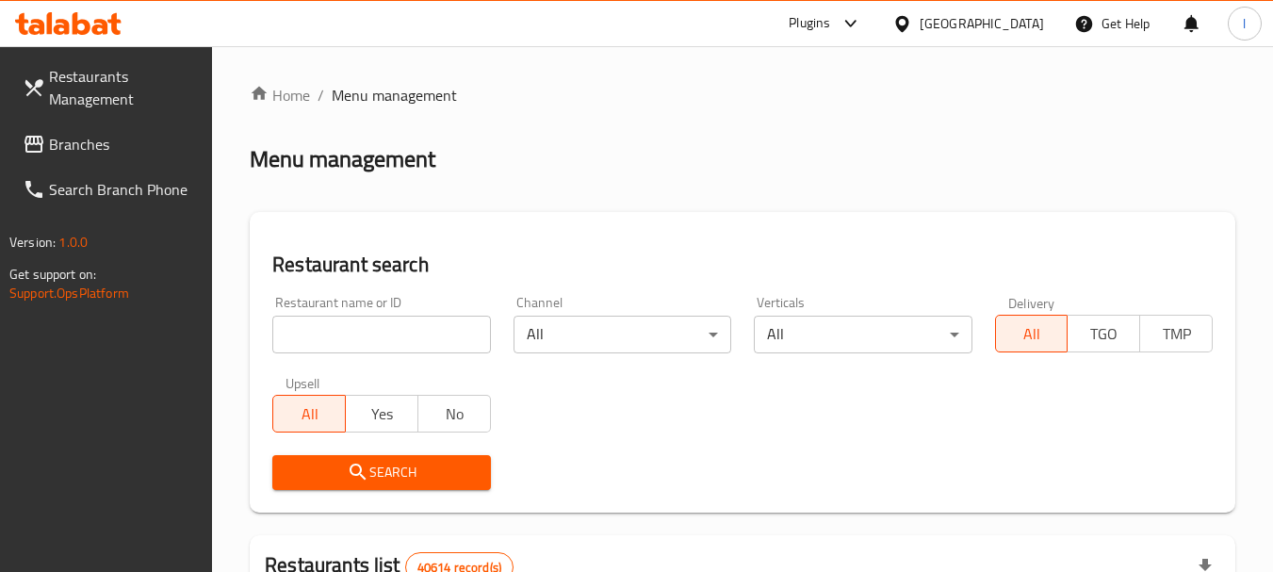
click at [29, 142] on icon at bounding box center [34, 144] width 19 height 17
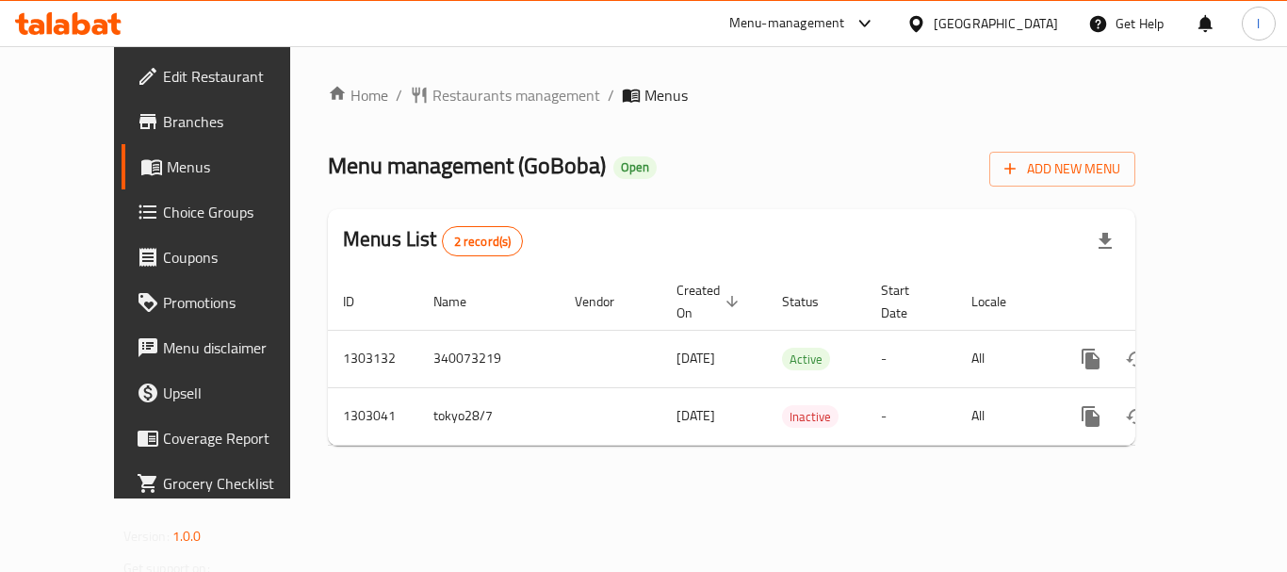
click at [836, 21] on div "Menu-management" at bounding box center [787, 23] width 116 height 23
click at [667, 163] on div "Restaurant-Management" at bounding box center [687, 164] width 148 height 21
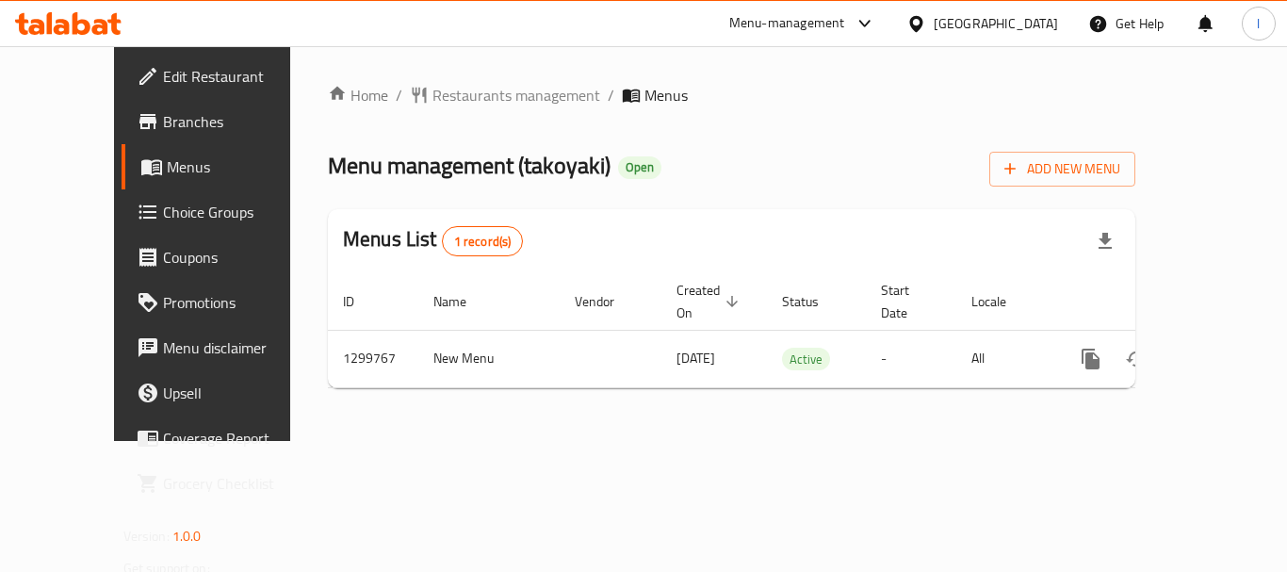
click at [794, 15] on div "Menu-management" at bounding box center [787, 23] width 116 height 23
click at [705, 168] on div "Restaurant-Management" at bounding box center [687, 164] width 148 height 21
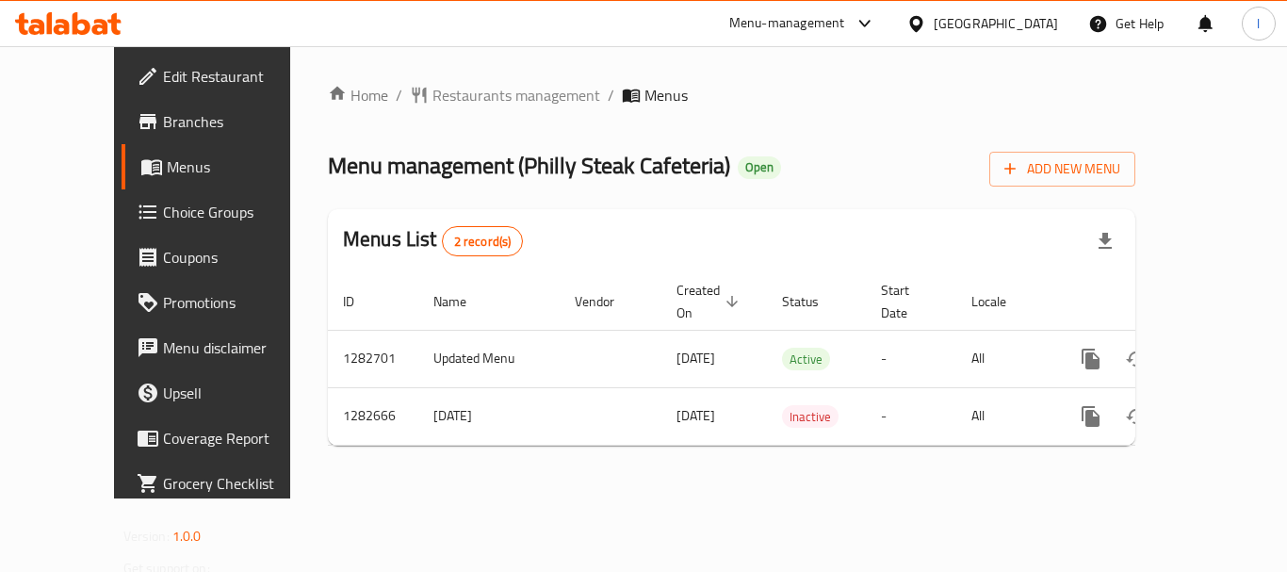
click at [826, 16] on div "Menu-management" at bounding box center [787, 23] width 116 height 23
click at [678, 168] on div "Restaurant-Management" at bounding box center [687, 164] width 148 height 21
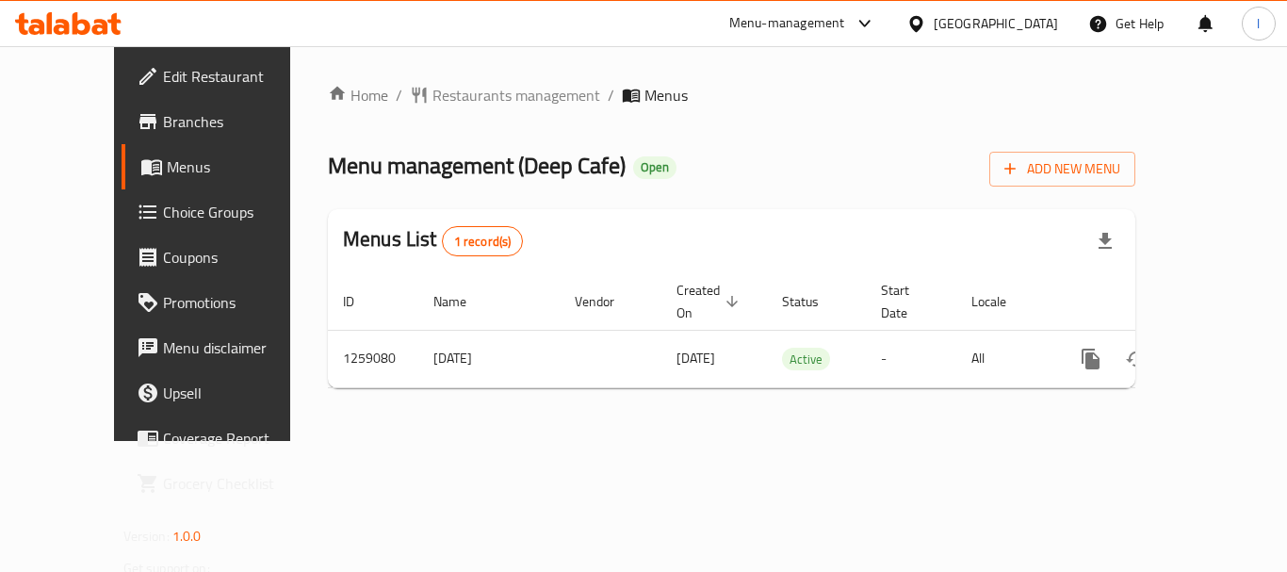
click at [981, 23] on div "[GEOGRAPHIC_DATA]" at bounding box center [996, 23] width 124 height 21
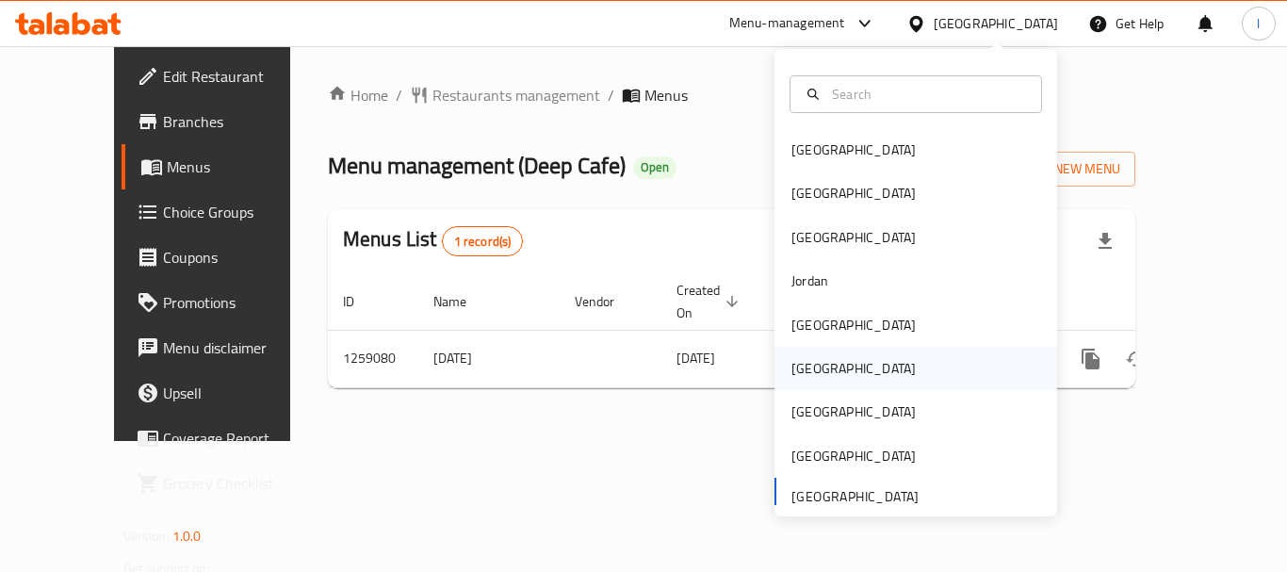
click at [866, 373] on div "[GEOGRAPHIC_DATA]" at bounding box center [916, 368] width 283 height 43
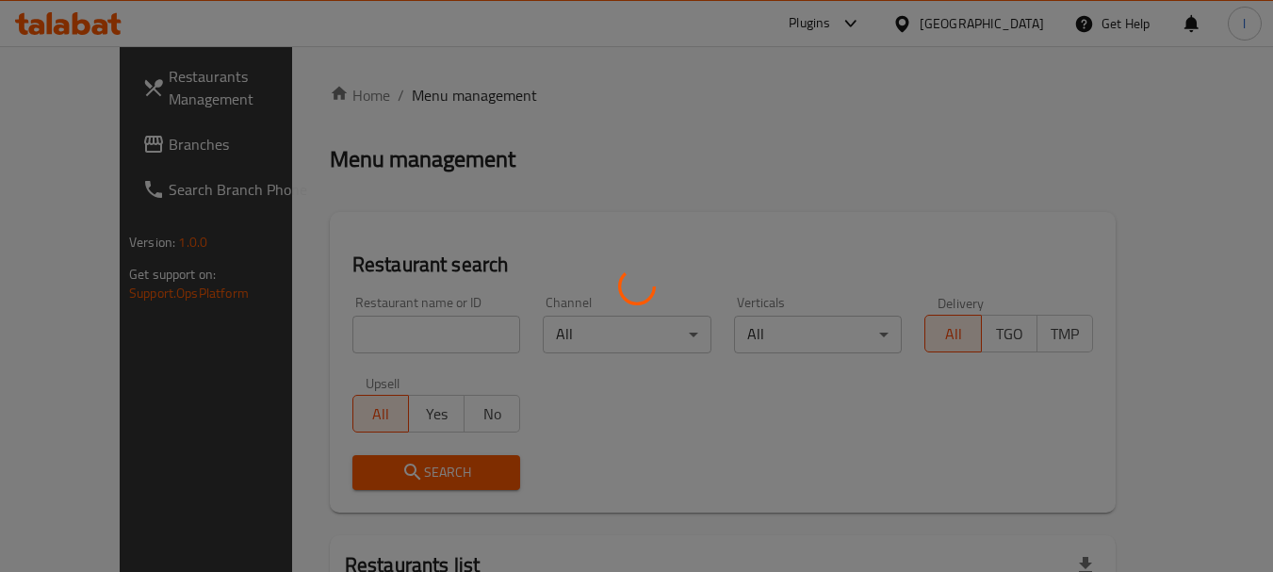
click at [1032, 23] on div at bounding box center [636, 286] width 1273 height 572
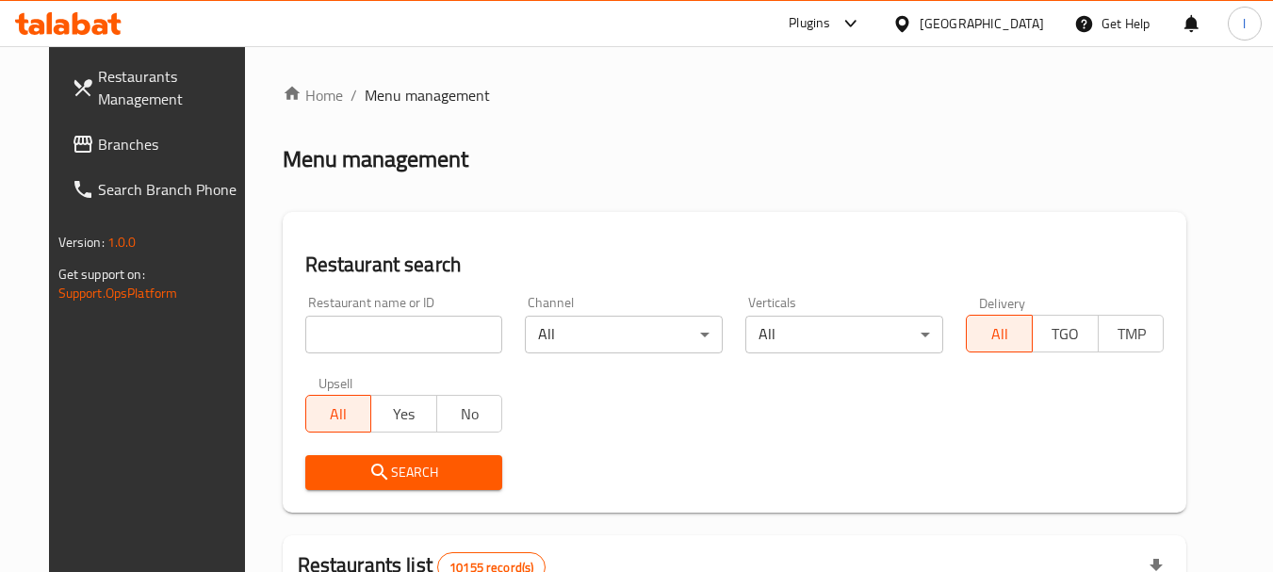
click at [1031, 46] on div "​ Plugins [GEOGRAPHIC_DATA] Get Help l Restaurants Management Branches Search B…" at bounding box center [636, 309] width 1273 height 526
click at [1031, 24] on div "[GEOGRAPHIC_DATA]" at bounding box center [982, 23] width 124 height 21
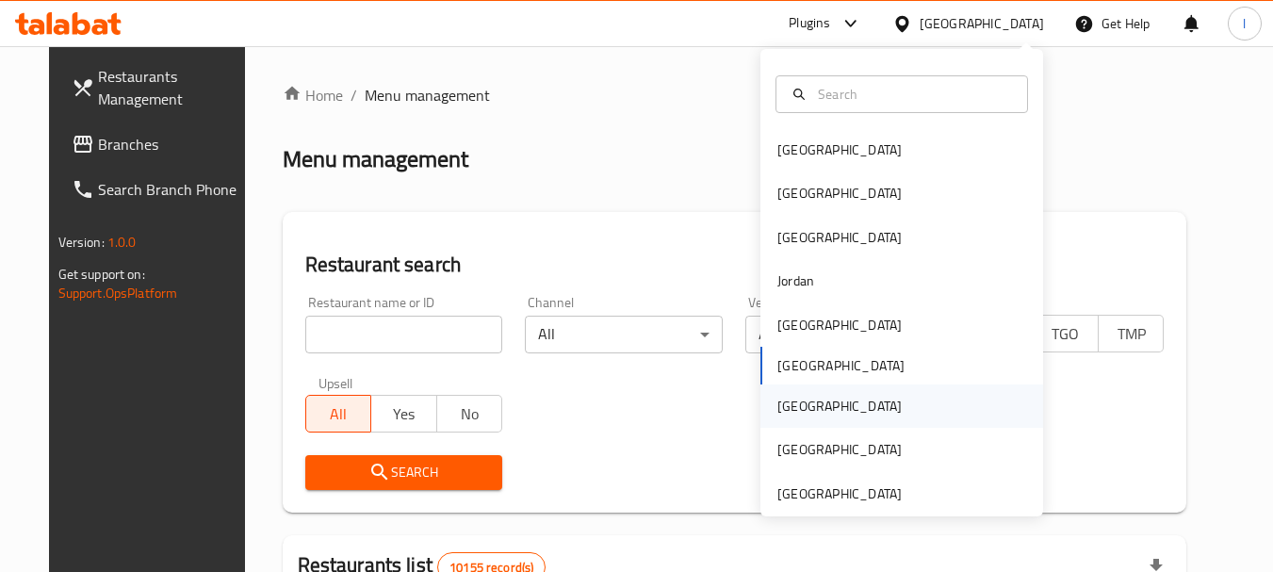
click at [837, 412] on div "[GEOGRAPHIC_DATA]" at bounding box center [902, 406] width 283 height 43
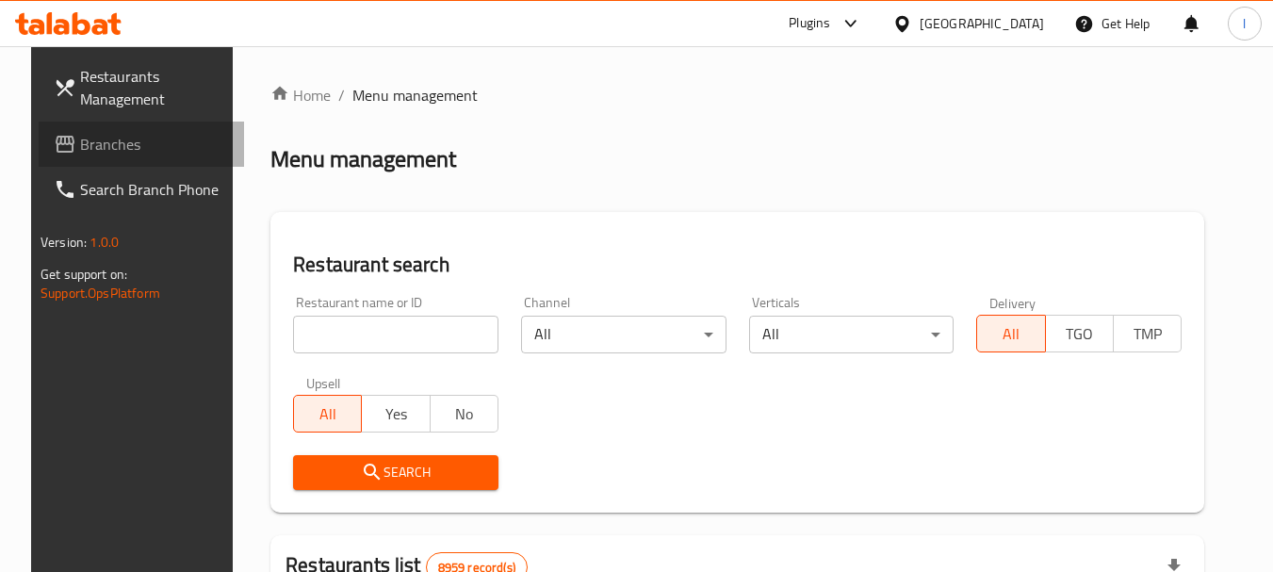
click at [97, 145] on span "Branches" at bounding box center [154, 144] width 149 height 23
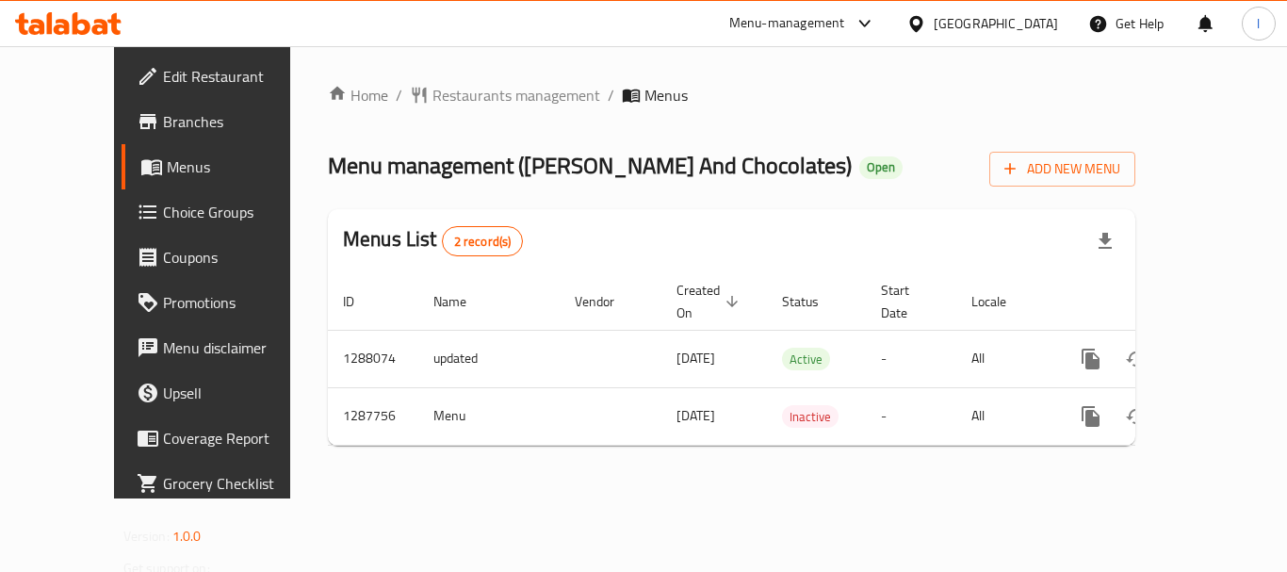
click at [934, 23] on div at bounding box center [920, 23] width 27 height 21
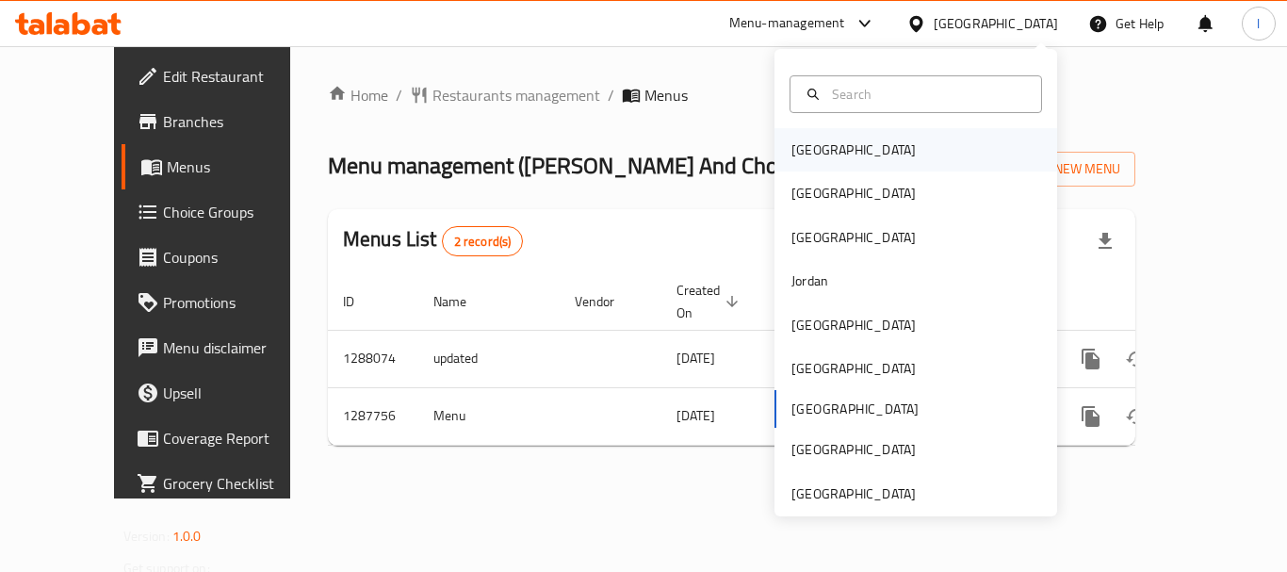
click at [850, 133] on div "[GEOGRAPHIC_DATA]" at bounding box center [916, 149] width 283 height 43
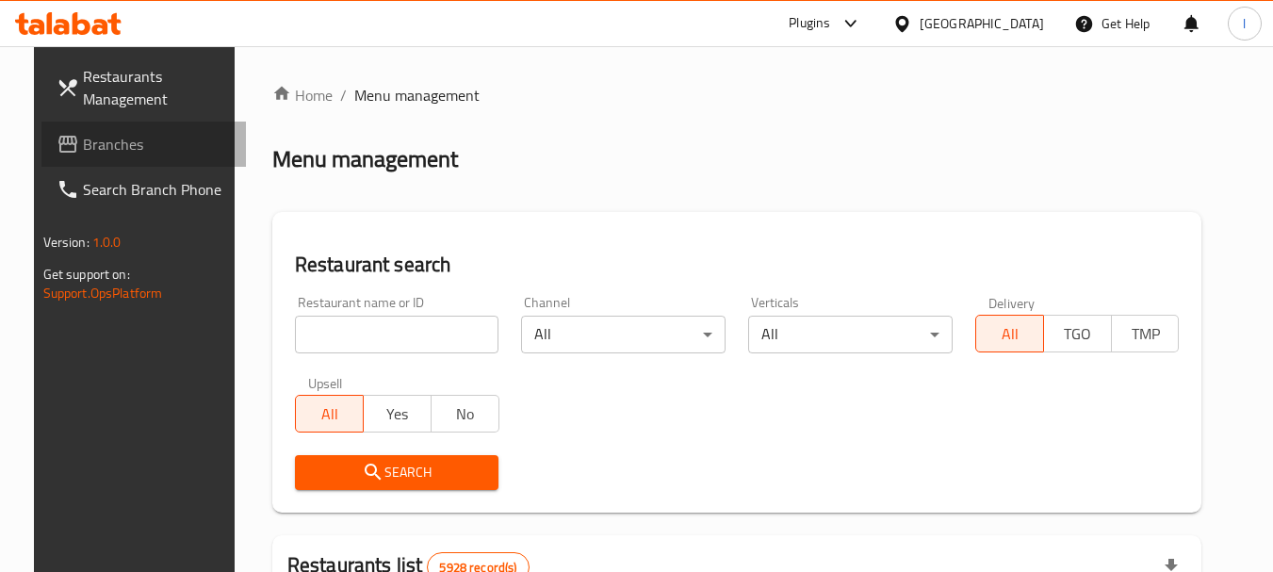
click at [108, 137] on span "Branches" at bounding box center [157, 144] width 149 height 23
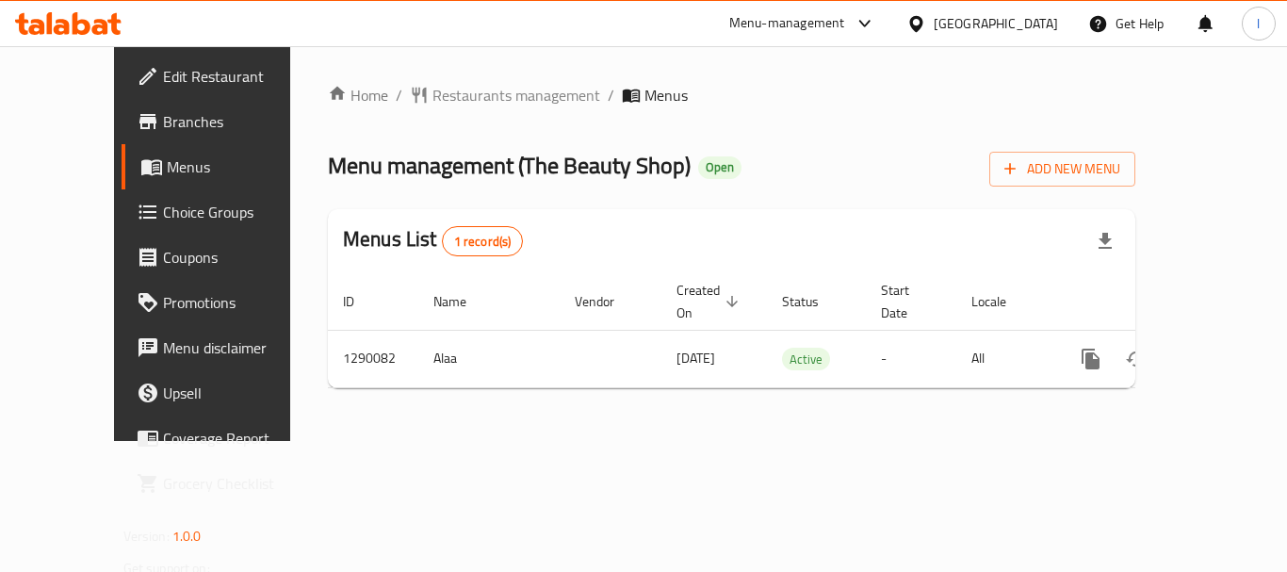
click at [934, 25] on div at bounding box center [920, 23] width 27 height 21
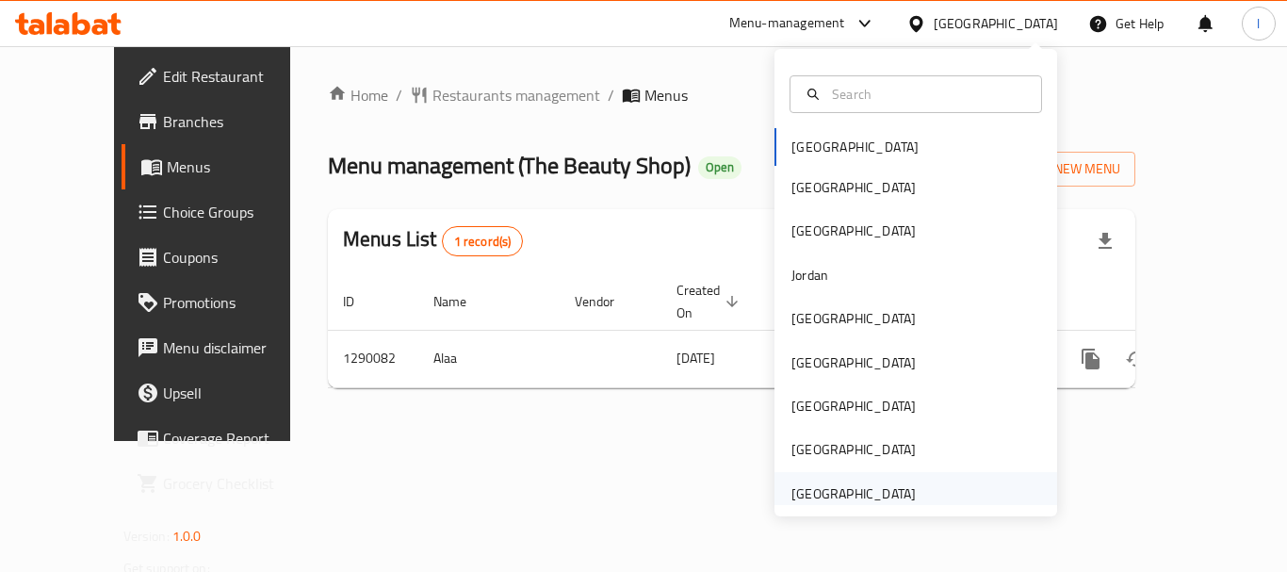
click at [841, 476] on div "[GEOGRAPHIC_DATA]" at bounding box center [854, 493] width 155 height 43
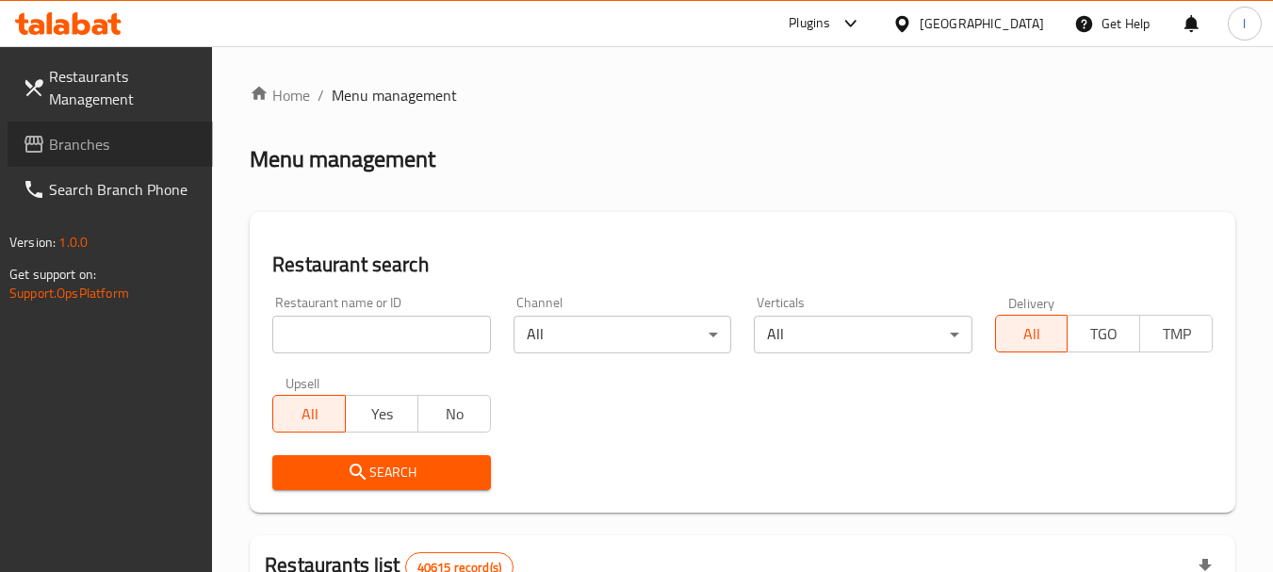
click at [112, 139] on span "Branches" at bounding box center [123, 144] width 149 height 23
